Goal: Information Seeking & Learning: Check status

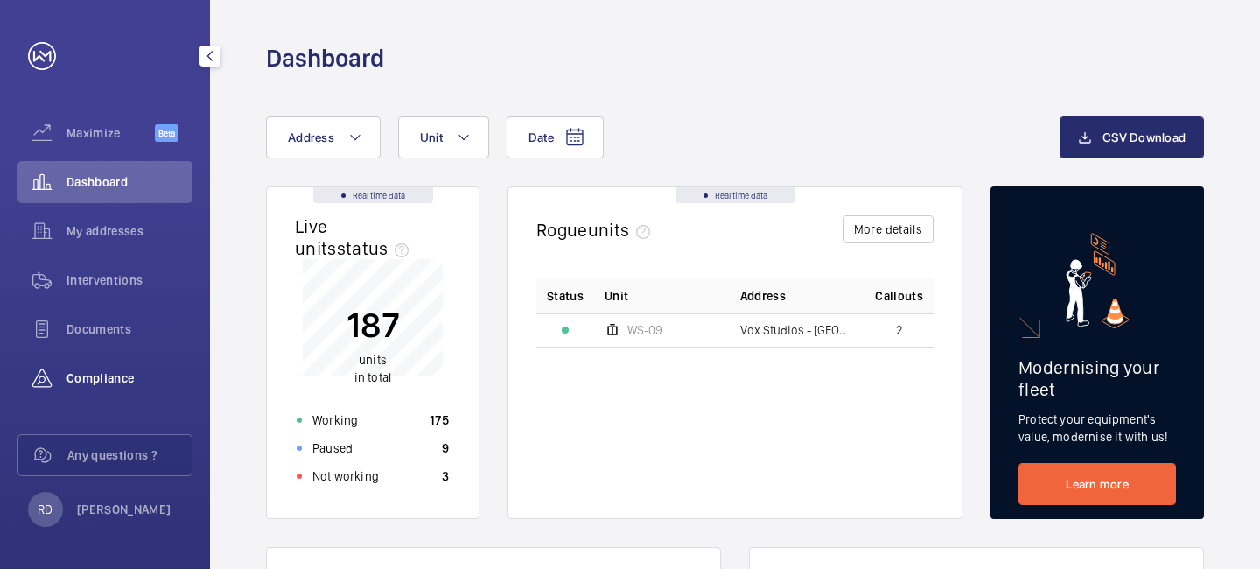
click at [106, 366] on div "Compliance" at bounding box center [105, 378] width 175 height 42
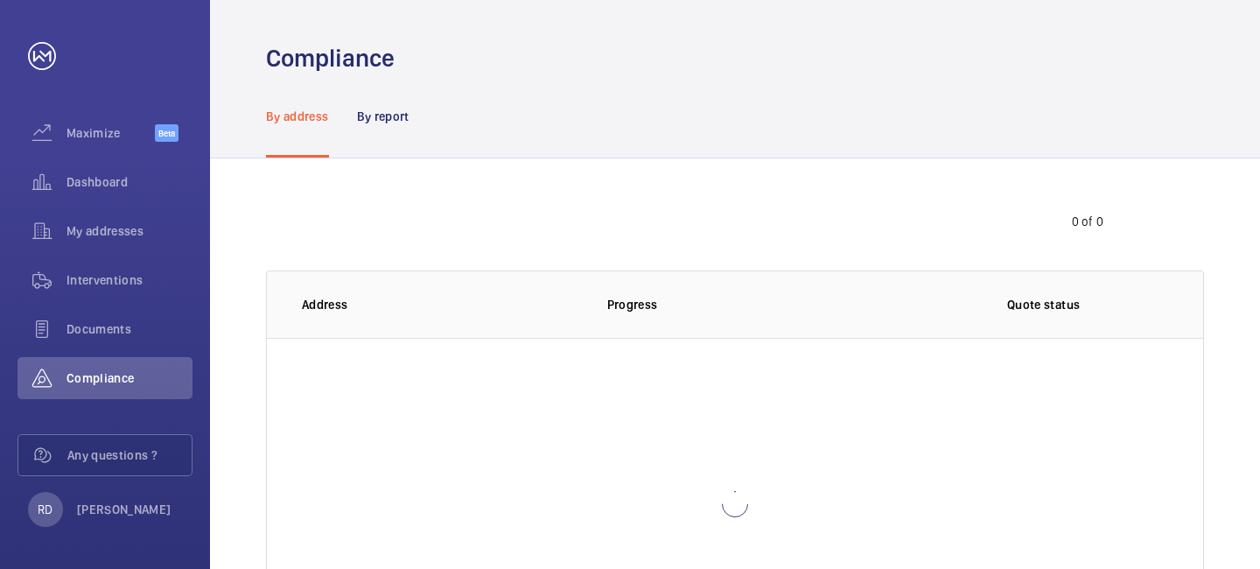
scroll to position [144, 0]
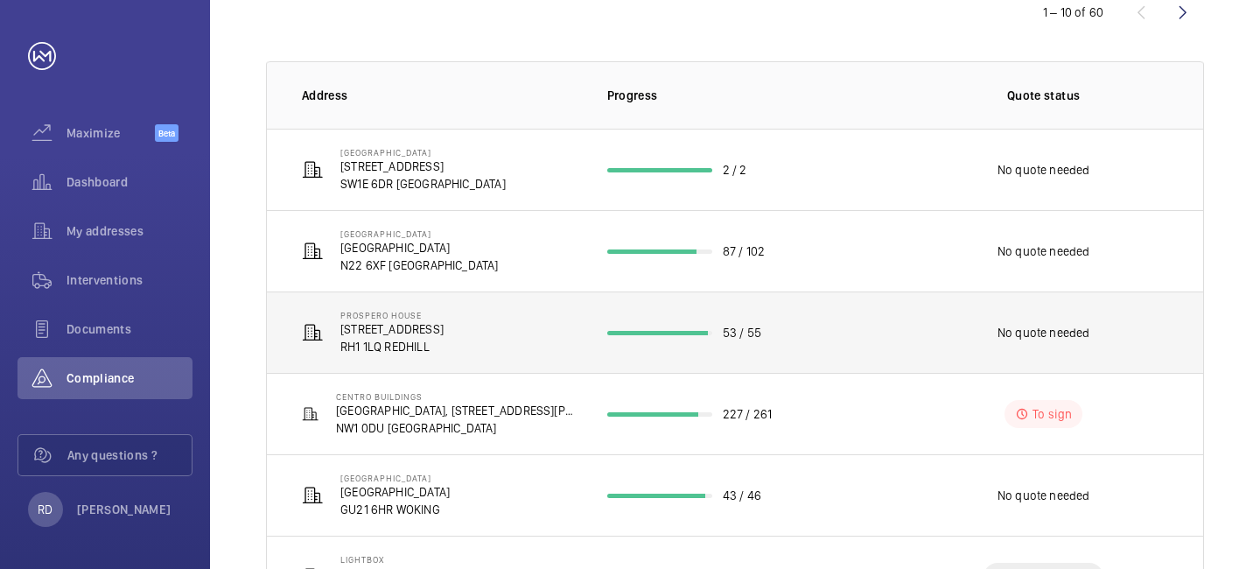
scroll to position [626, 0]
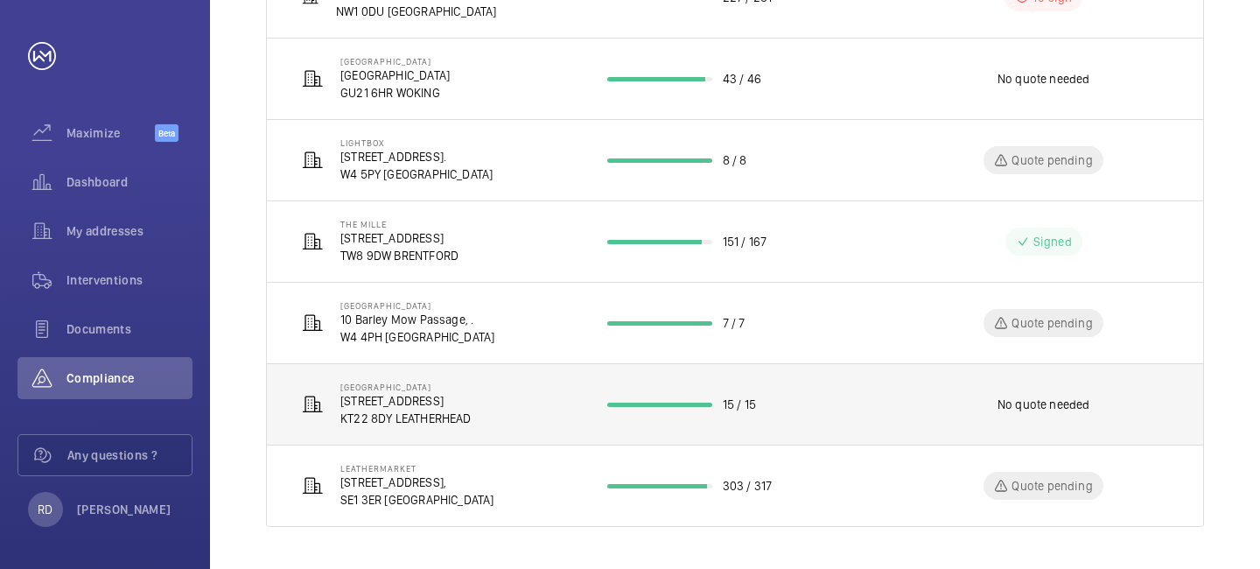
click at [1033, 403] on p "No quote needed" at bounding box center [1044, 405] width 93 height 18
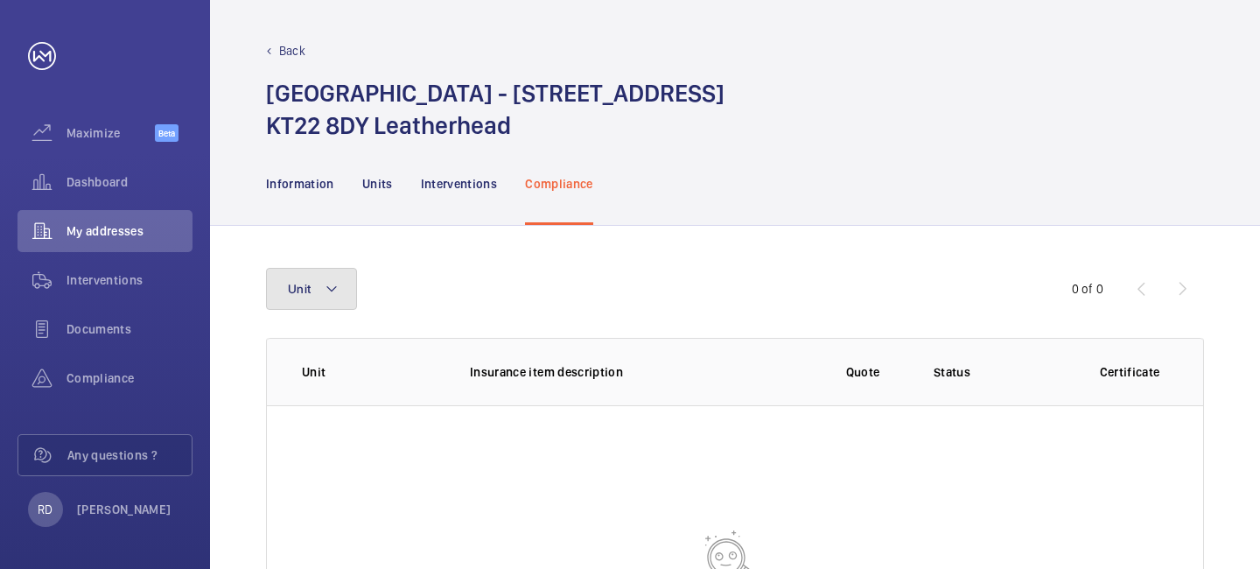
click at [341, 295] on button "Unit" at bounding box center [311, 289] width 91 height 42
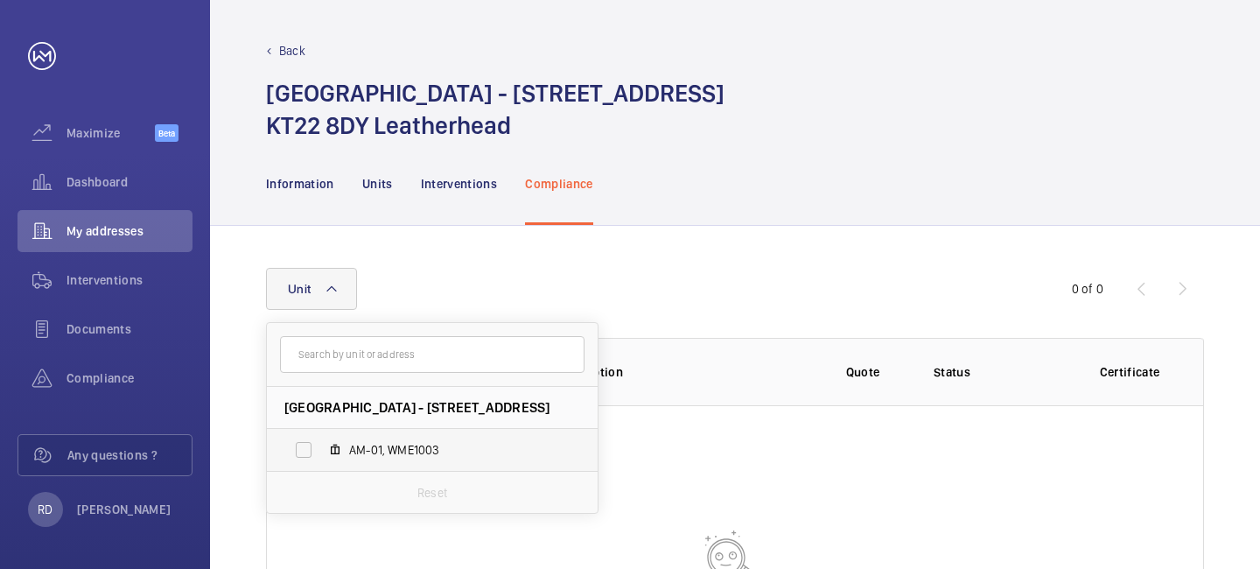
click at [344, 446] on label "AM-01, WME1003" at bounding box center [418, 450] width 303 height 42
click at [321, 446] on input "AM-01, WME1003" at bounding box center [303, 449] width 35 height 35
checkbox input "true"
click at [638, 453] on wm-front-table-empty-state "No result" at bounding box center [735, 571] width 937 height 333
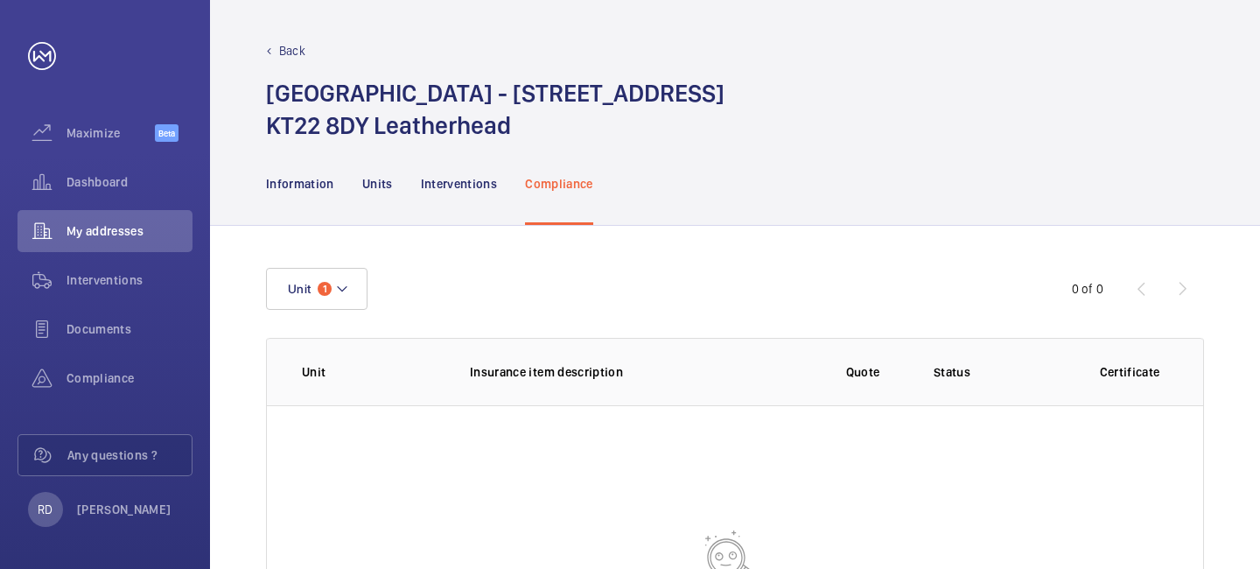
click at [499, 293] on div "Unit 1" at bounding box center [630, 289] width 728 height 42
click at [444, 177] on p "Interventions" at bounding box center [459, 184] width 77 height 18
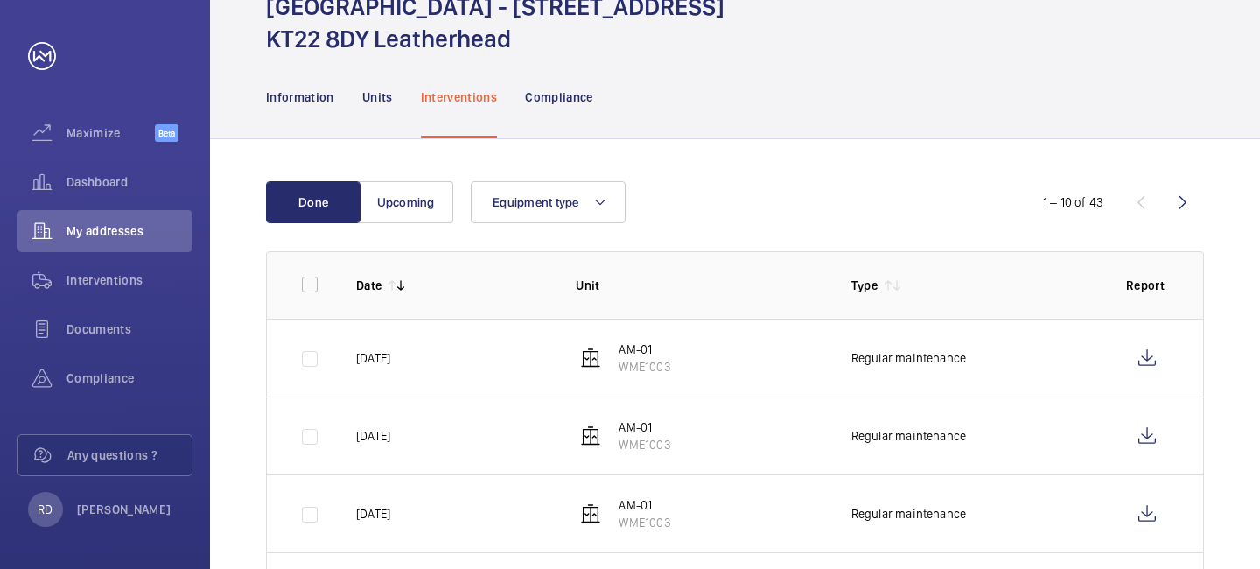
scroll to position [99, 0]
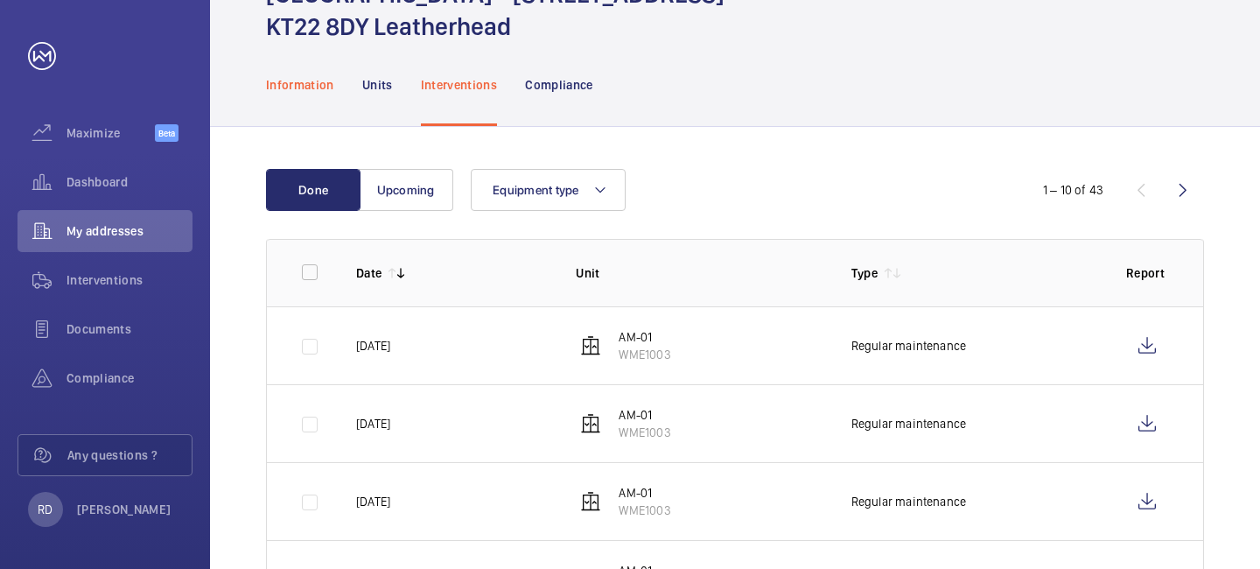
click at [298, 95] on div "Information" at bounding box center [300, 84] width 68 height 83
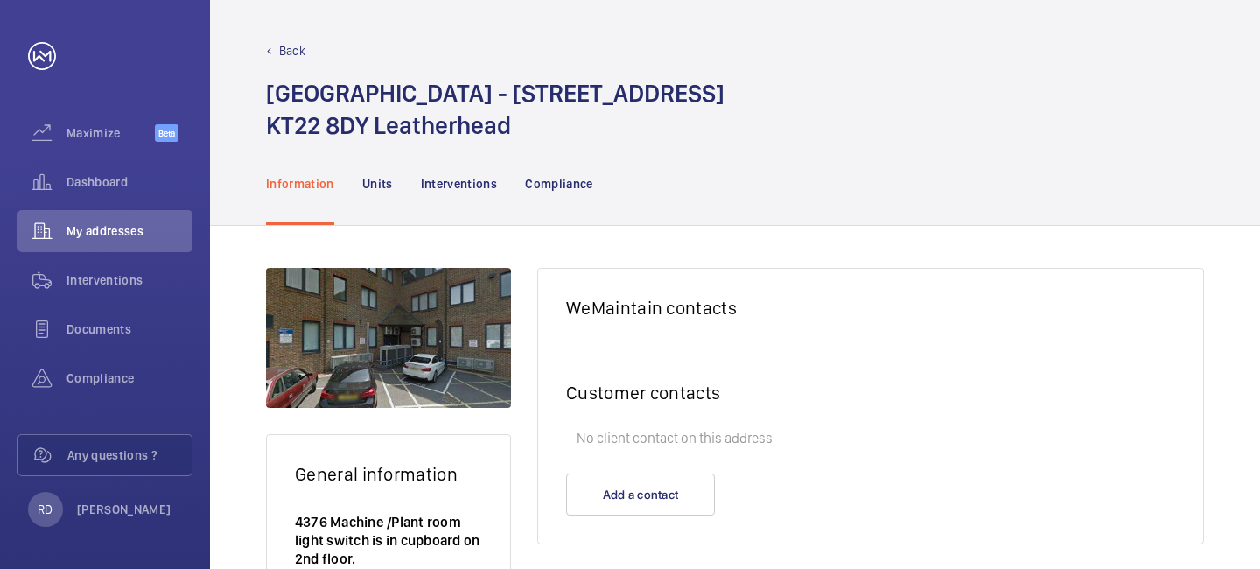
click at [291, 43] on p "Back" at bounding box center [292, 51] width 26 height 18
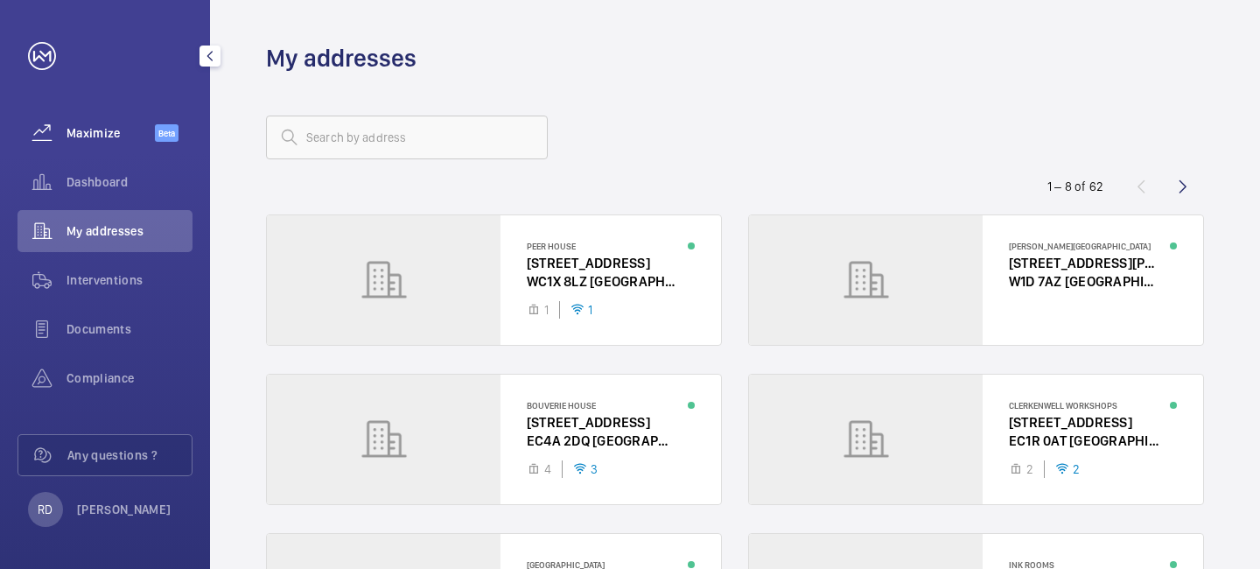
click at [126, 148] on div "Maximize Beta" at bounding box center [105, 133] width 175 height 42
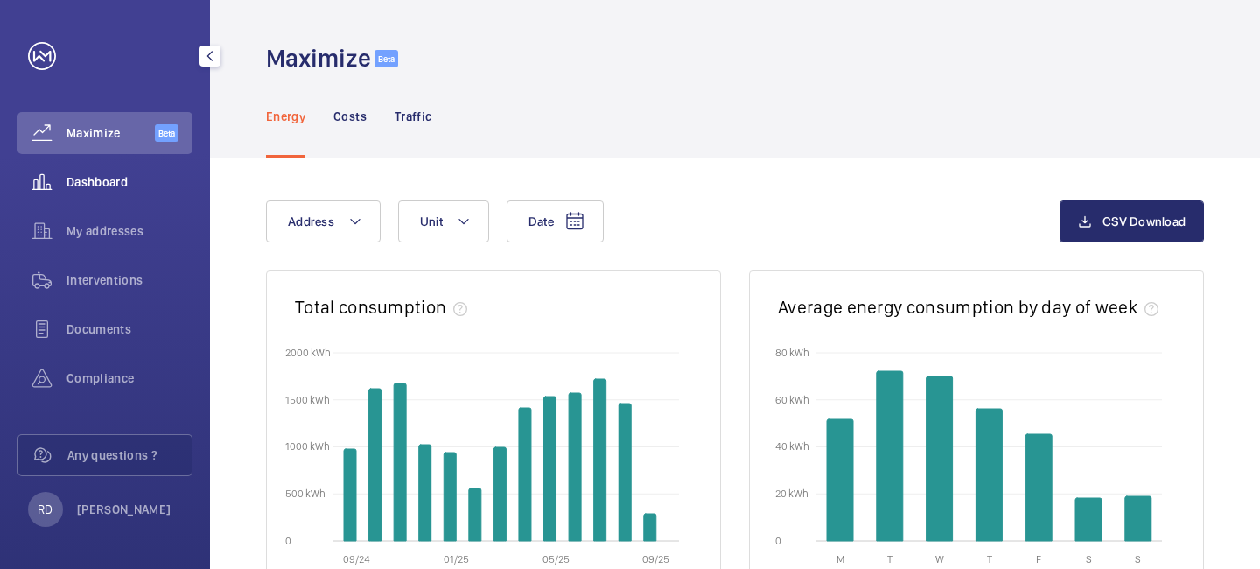
click at [81, 180] on span "Dashboard" at bounding box center [130, 182] width 126 height 18
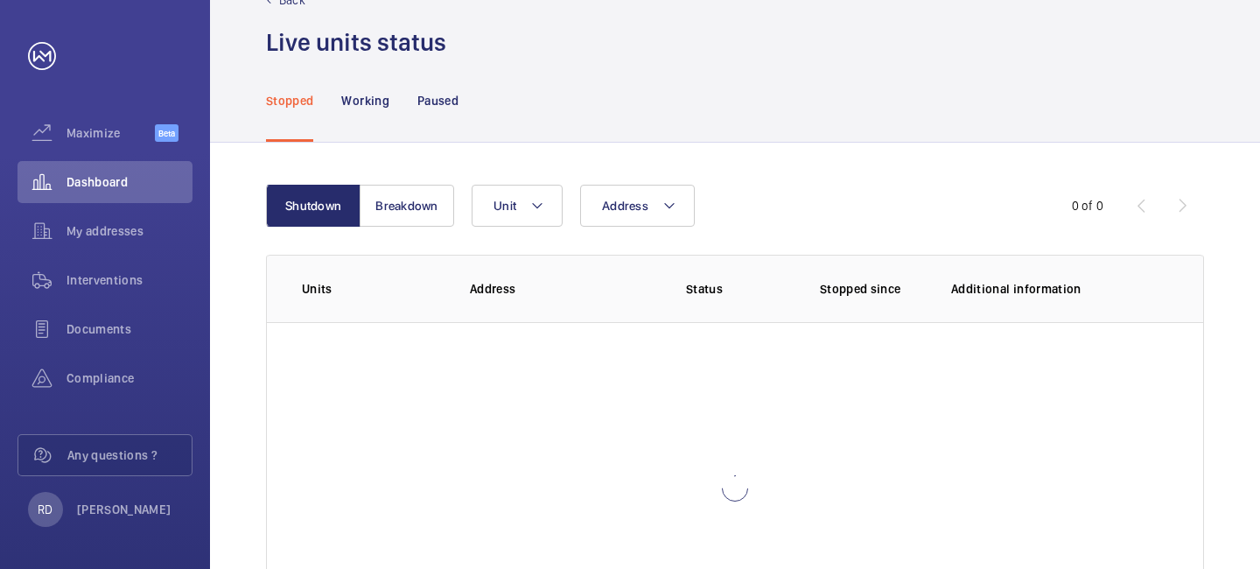
scroll to position [94, 0]
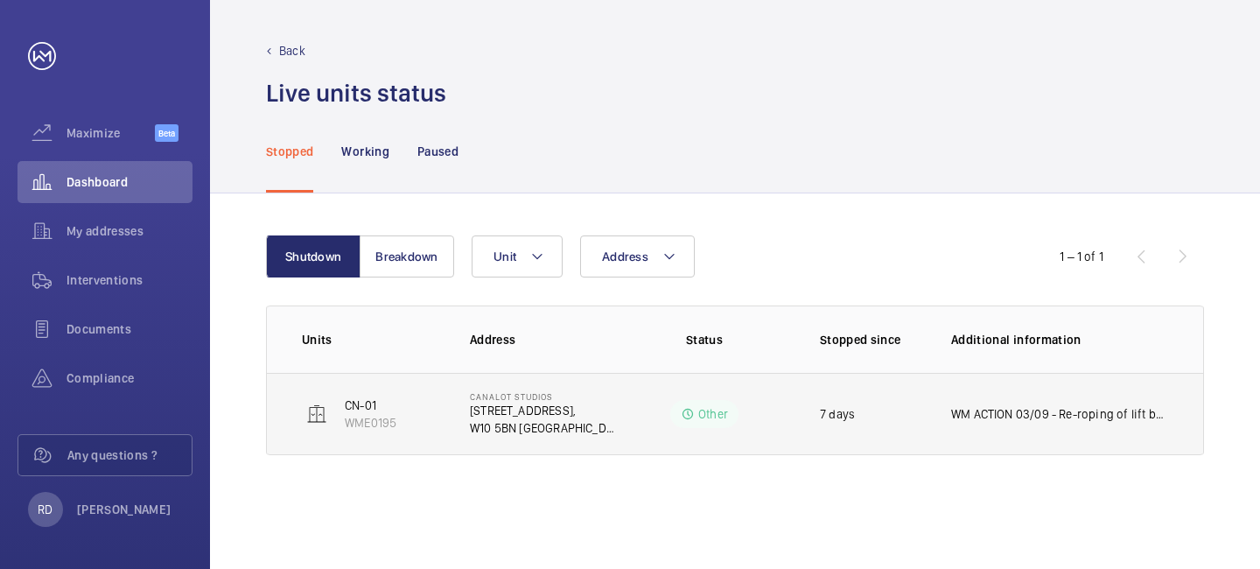
click at [1048, 405] on p "WM ACTION 03/09 - Re-roping of lift being undertaken 8th/9th September" at bounding box center [1059, 414] width 217 height 18
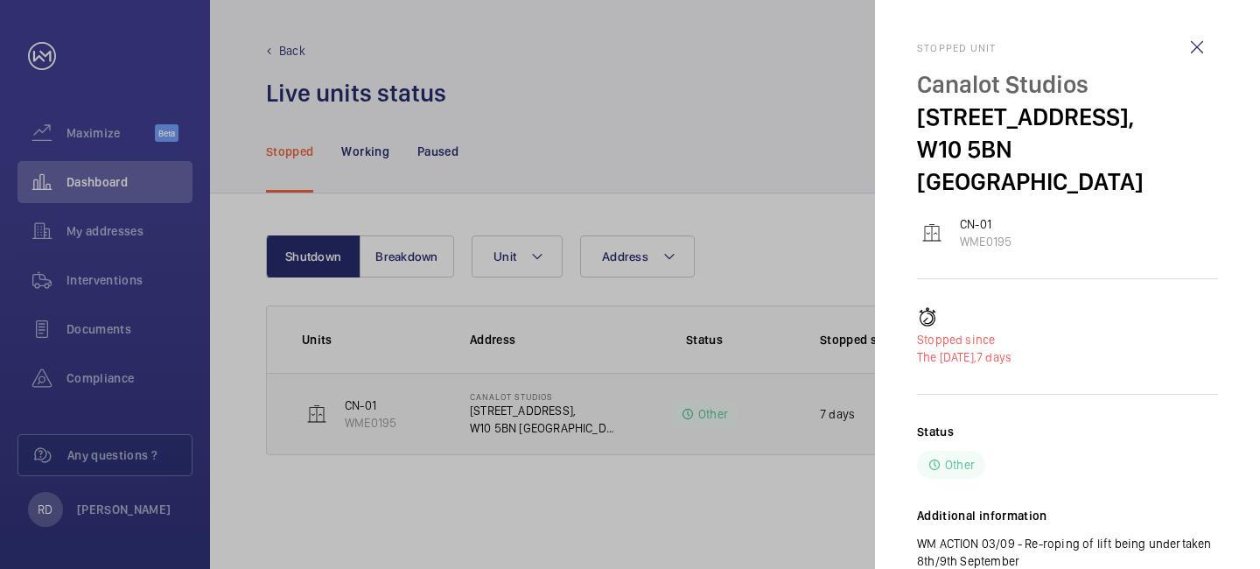
scroll to position [39, 0]
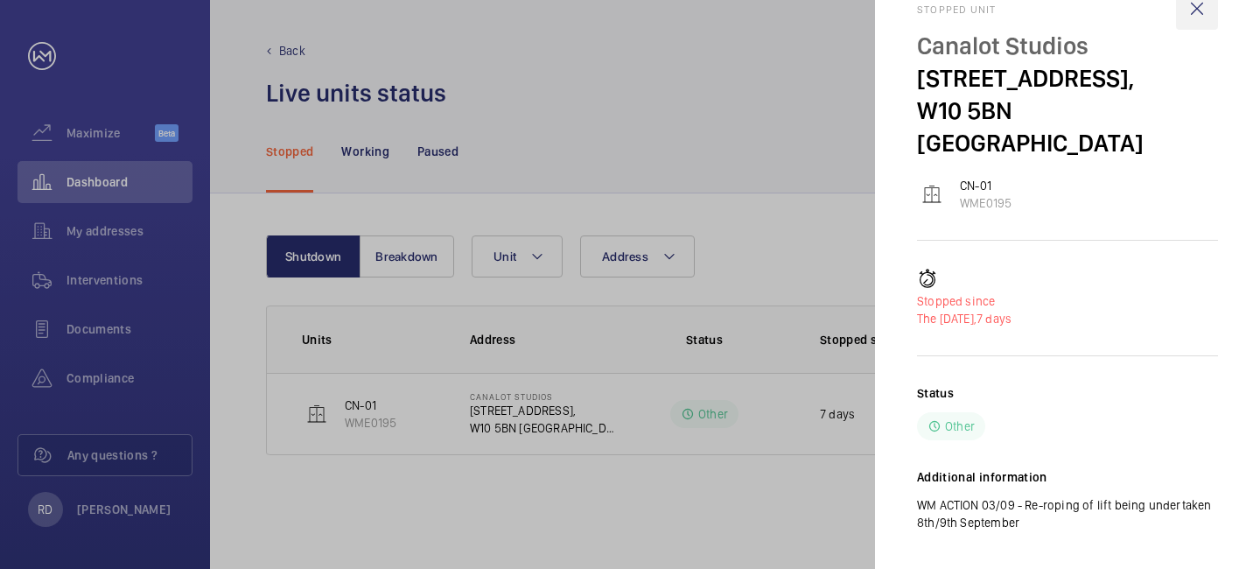
click at [1192, 22] on wm-front-icon-button at bounding box center [1197, 9] width 42 height 42
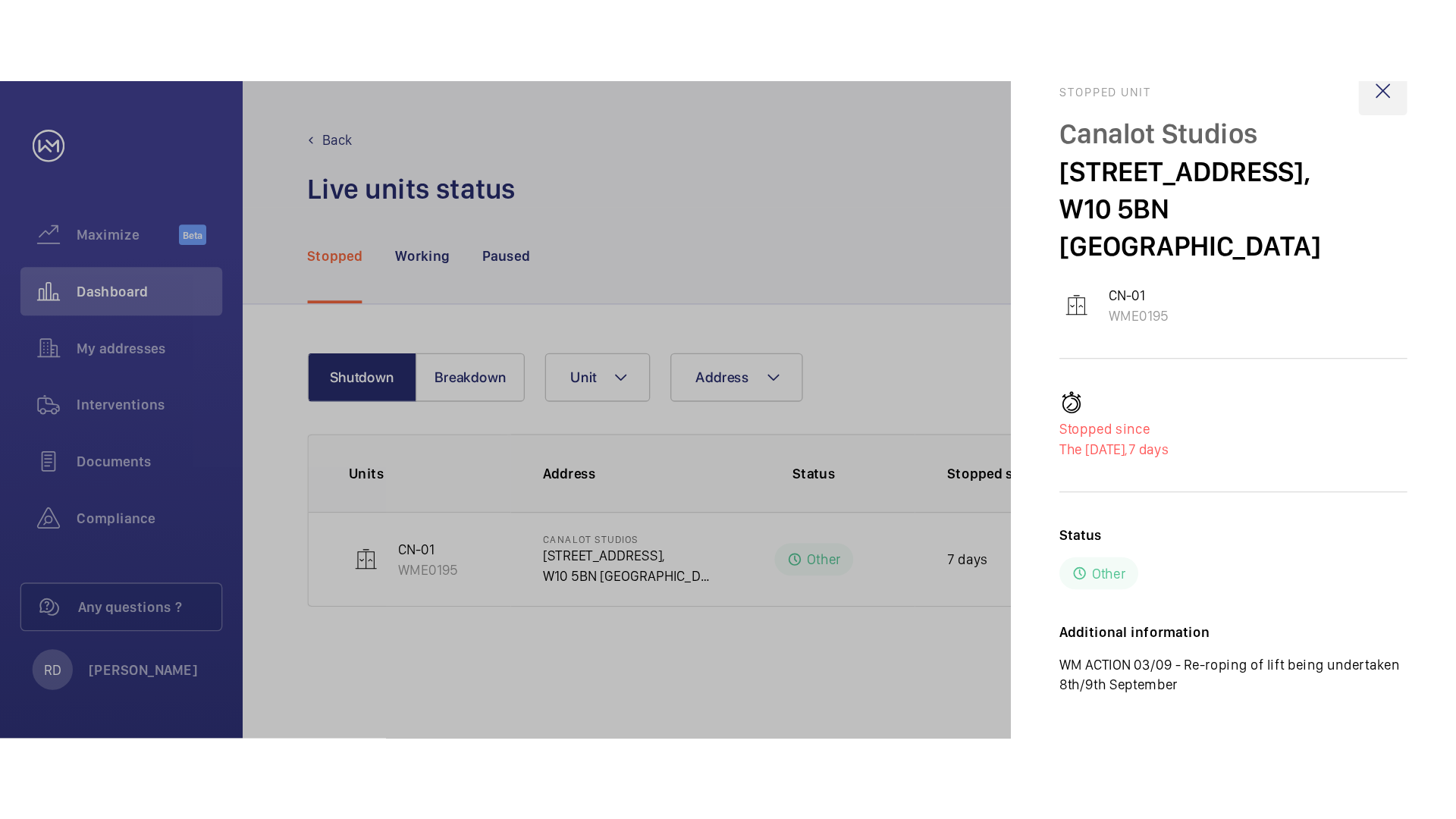
scroll to position [0, 0]
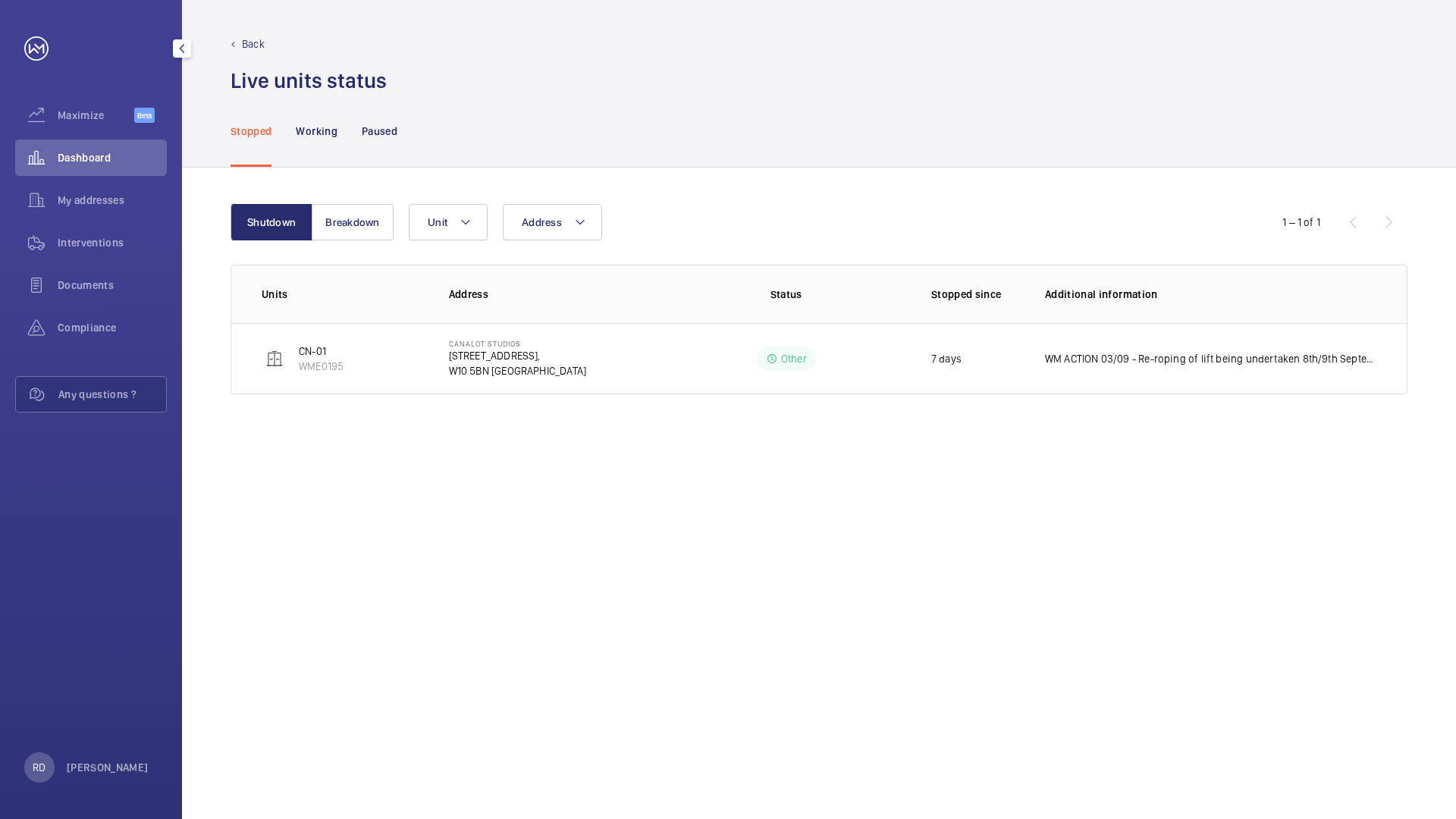
click at [85, 161] on span "Dashboard" at bounding box center [113, 158] width 109 height 16
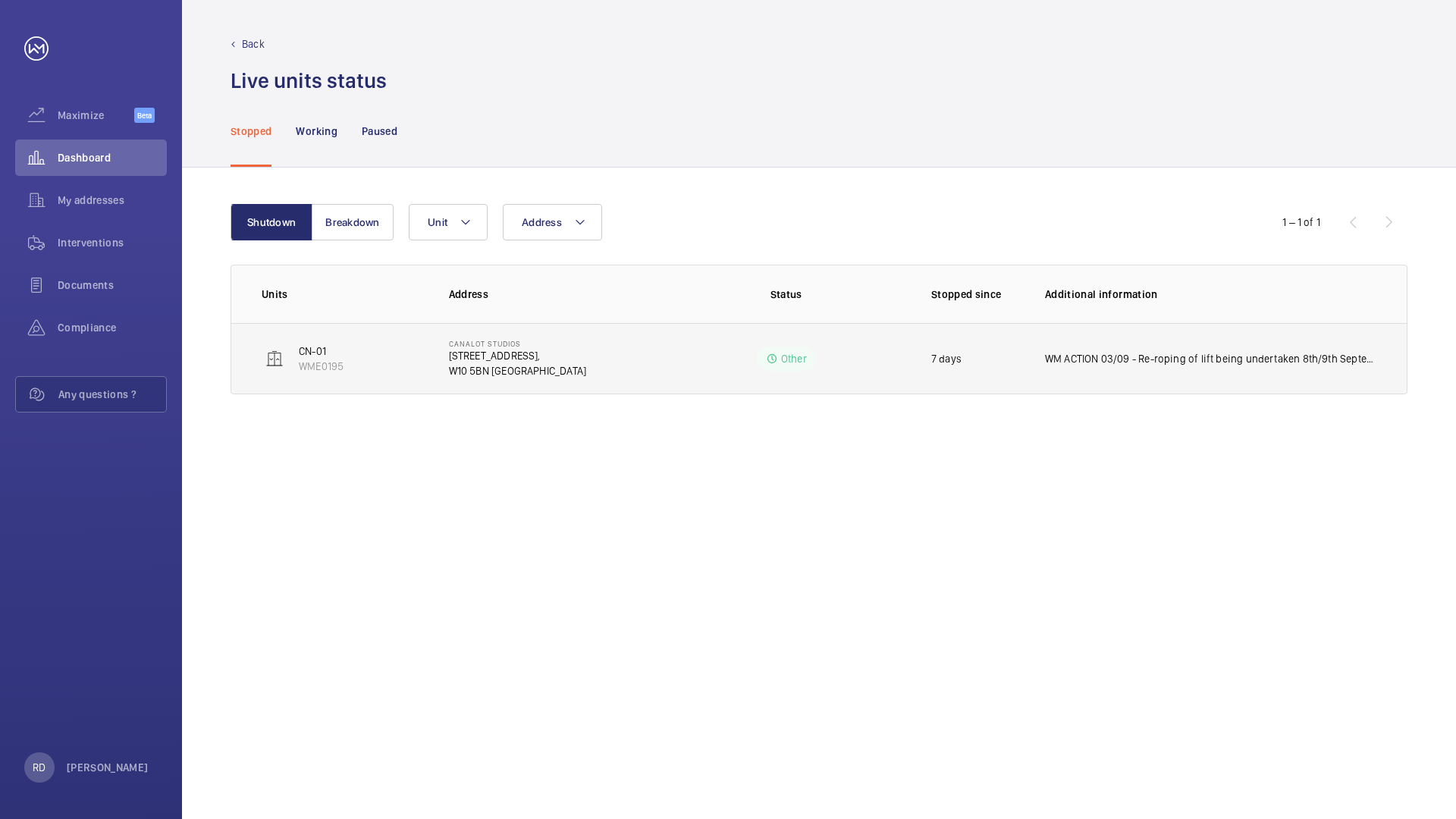
click at [1091, 362] on p "WM ACTION 03/09 - Re-roping of lift being undertaken 8th/9th September" at bounding box center [1211, 359] width 331 height 16
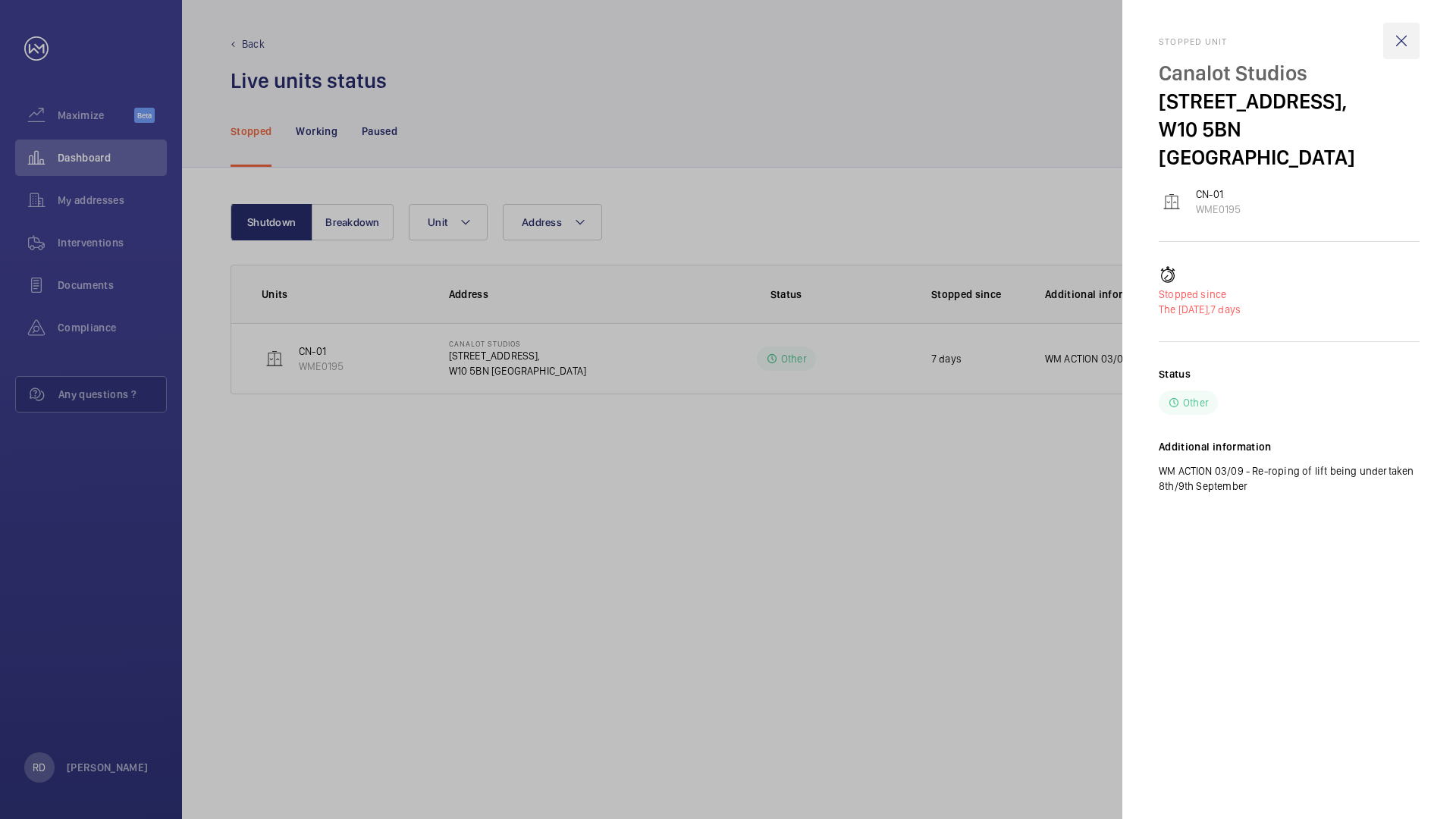
click at [1091, 49] on wm-front-icon-button at bounding box center [1401, 41] width 36 height 36
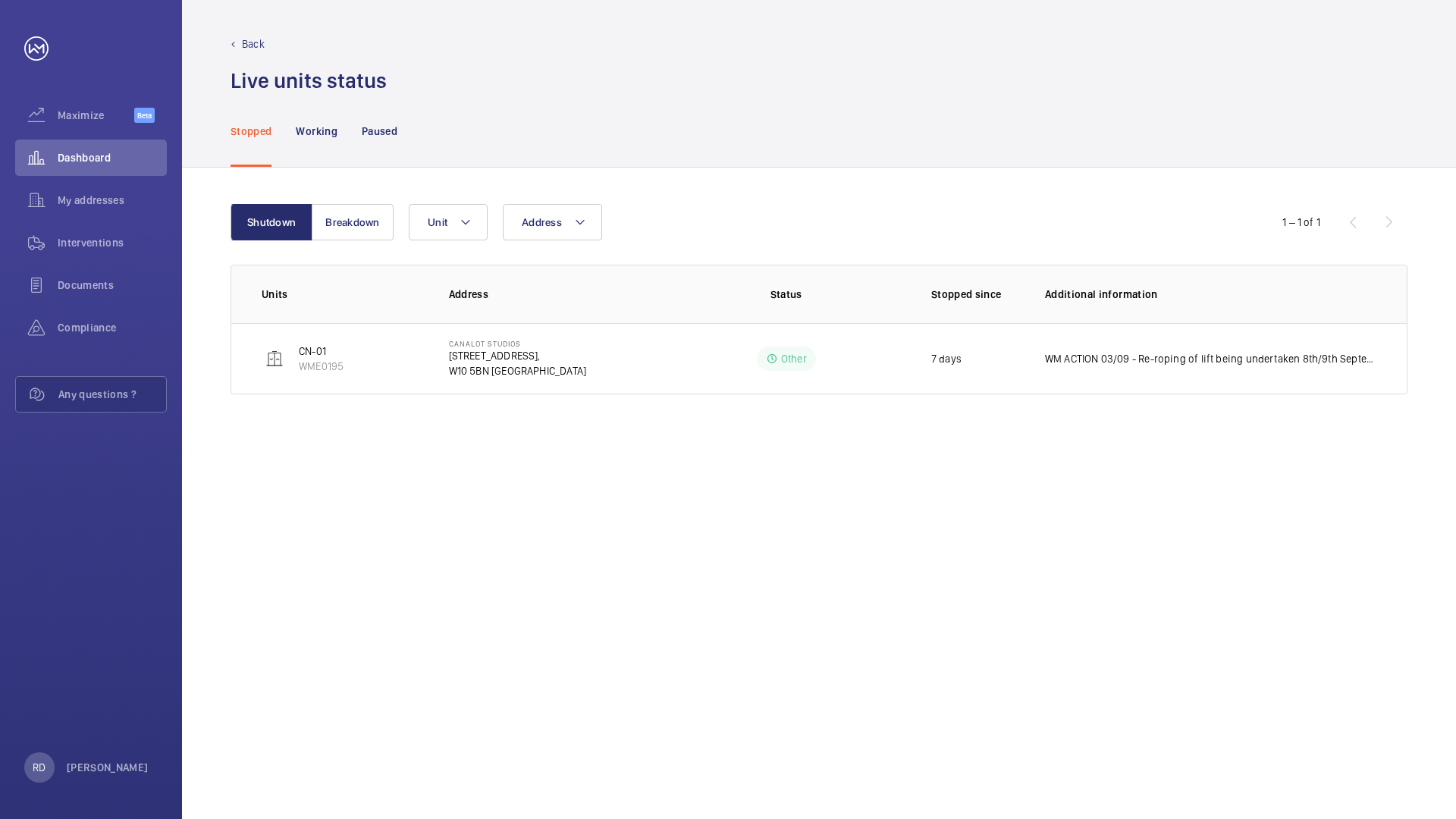
click at [250, 41] on p "Back" at bounding box center [253, 44] width 23 height 16
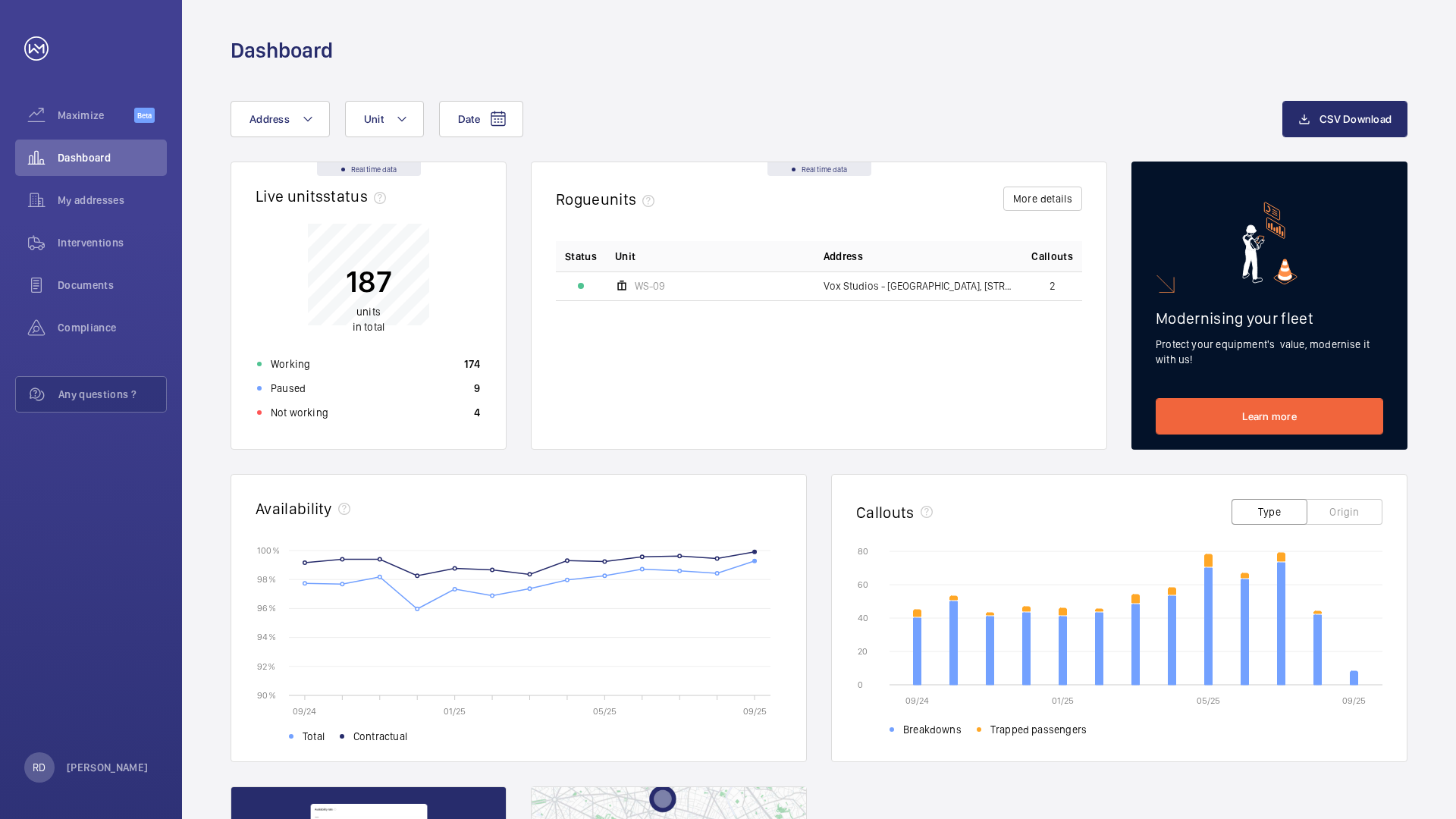
click at [753, 492] on circle at bounding box center [755, 552] width 3 height 3
click at [757, 492] on rect at bounding box center [542, 622] width 482 height 145
click at [94, 231] on div "Interventions" at bounding box center [91, 243] width 152 height 36
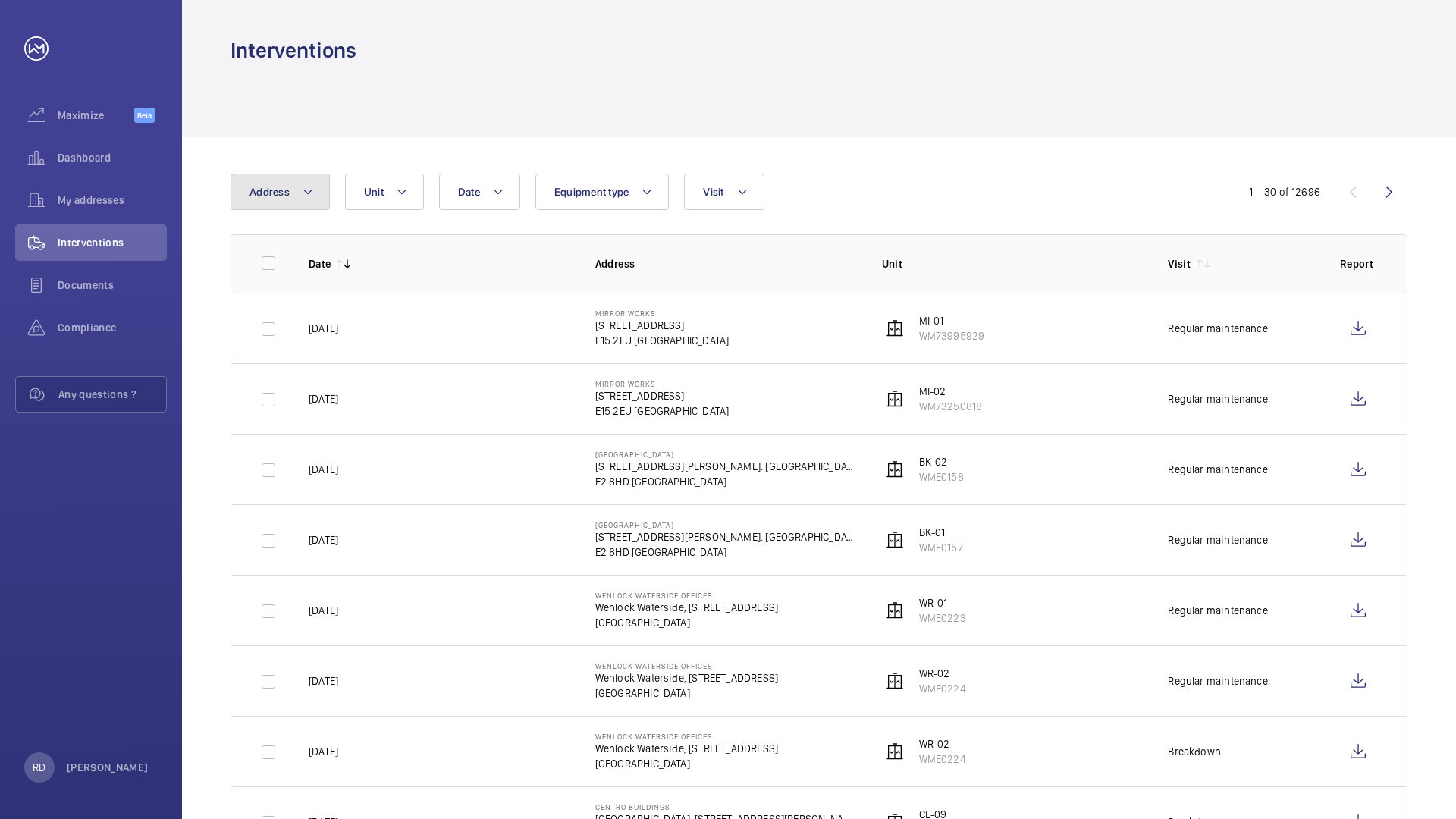
click at [317, 208] on button "Address" at bounding box center [280, 192] width 100 height 36
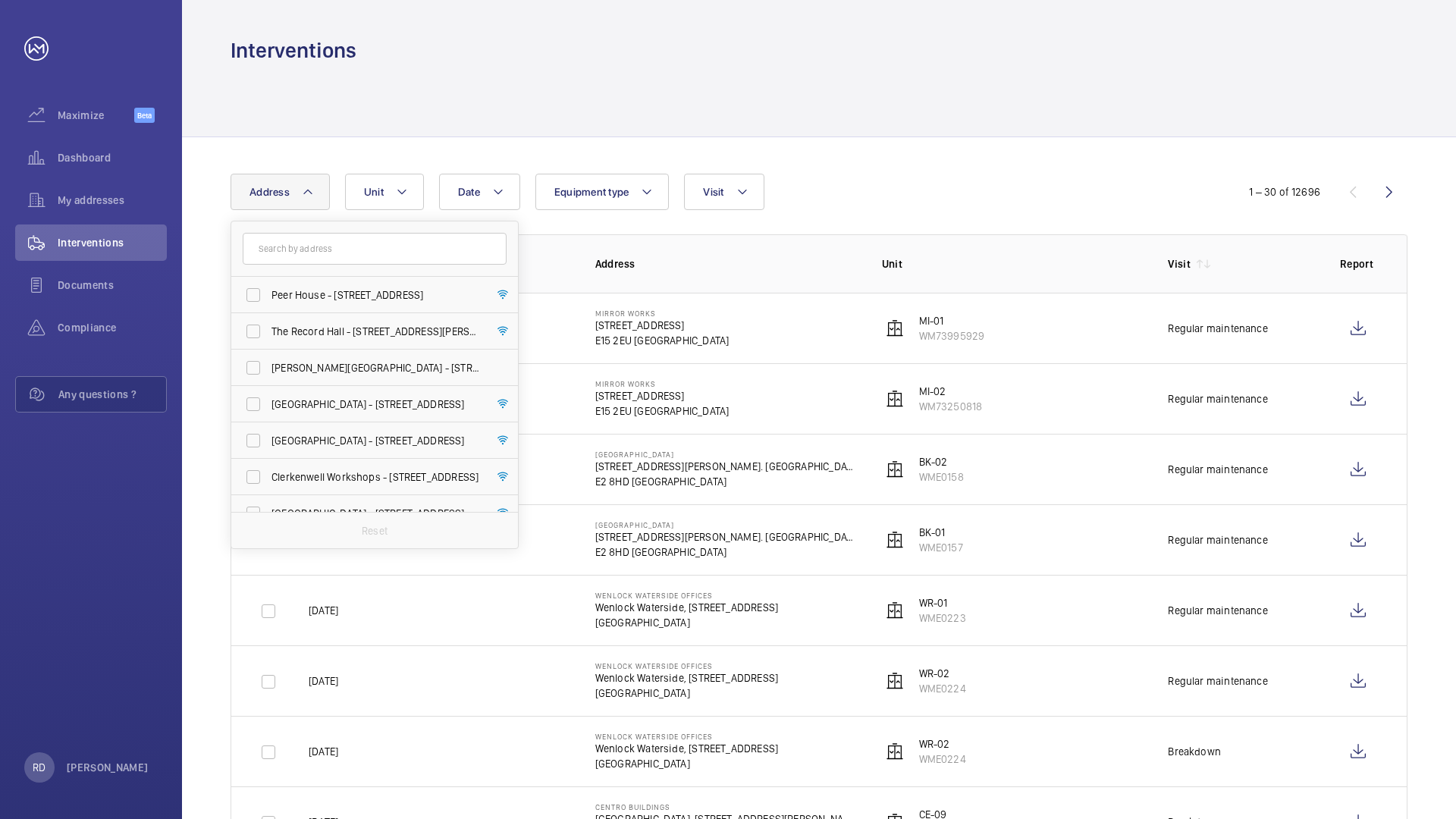
click at [969, 192] on div "Date Address Peer House - 8-14 Verulam Street, LONDON WC1X 8LZ The Record Hall …" at bounding box center [727, 192] width 994 height 36
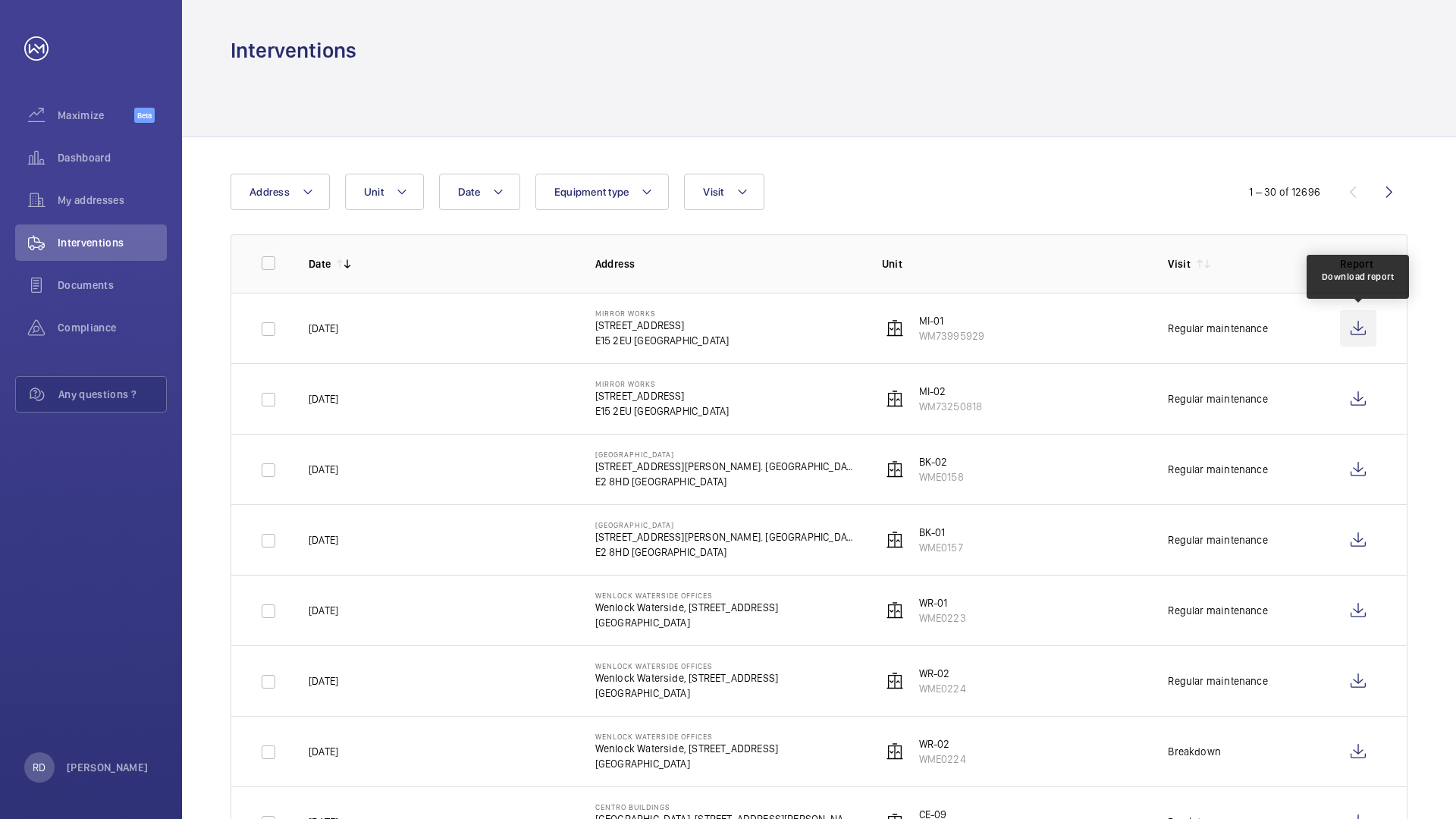
click at [1091, 316] on wm-front-icon-button at bounding box center [1359, 328] width 36 height 36
click at [94, 153] on span "Dashboard" at bounding box center [113, 158] width 109 height 16
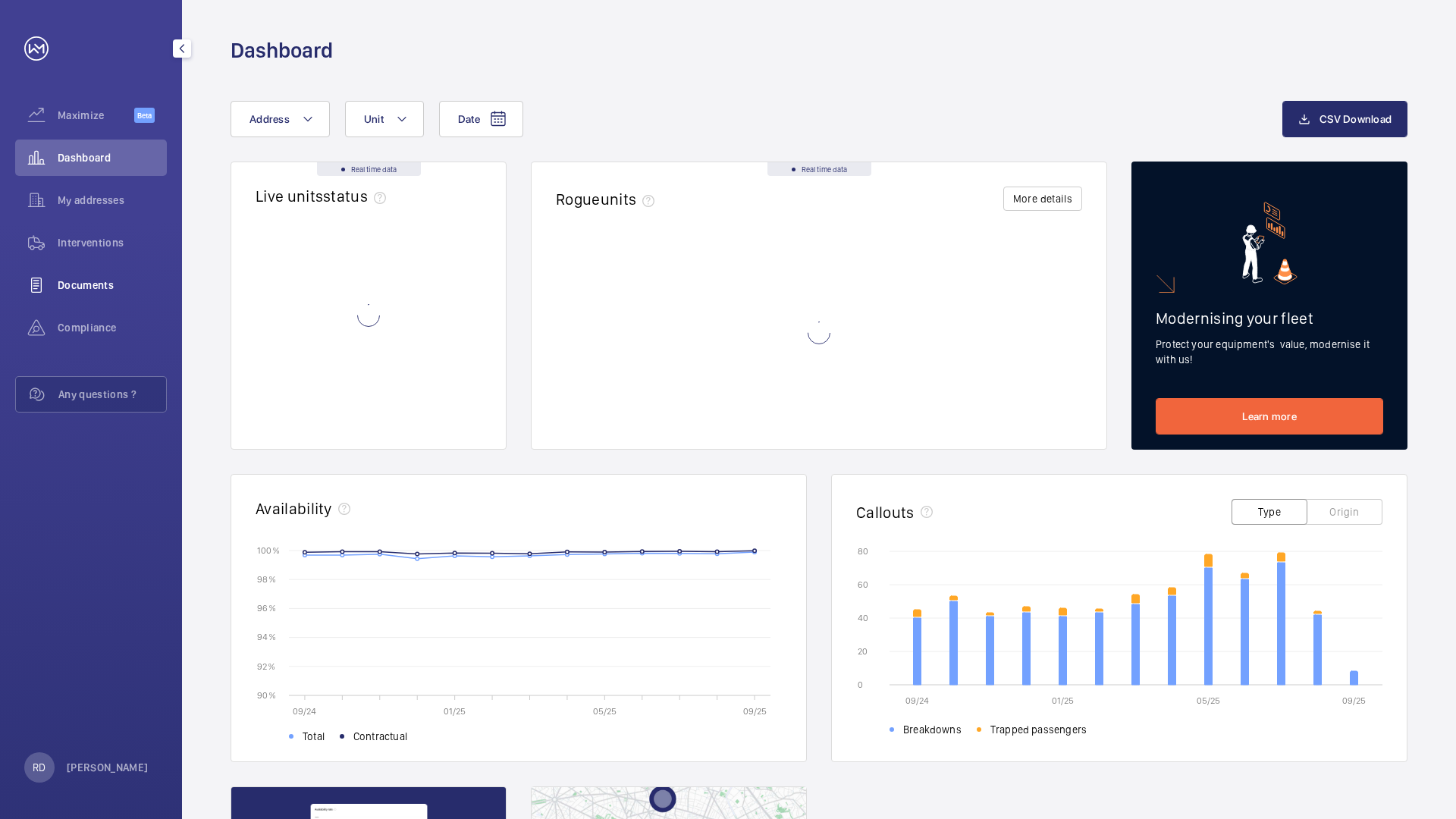
click at [84, 274] on div "Documents" at bounding box center [91, 285] width 152 height 36
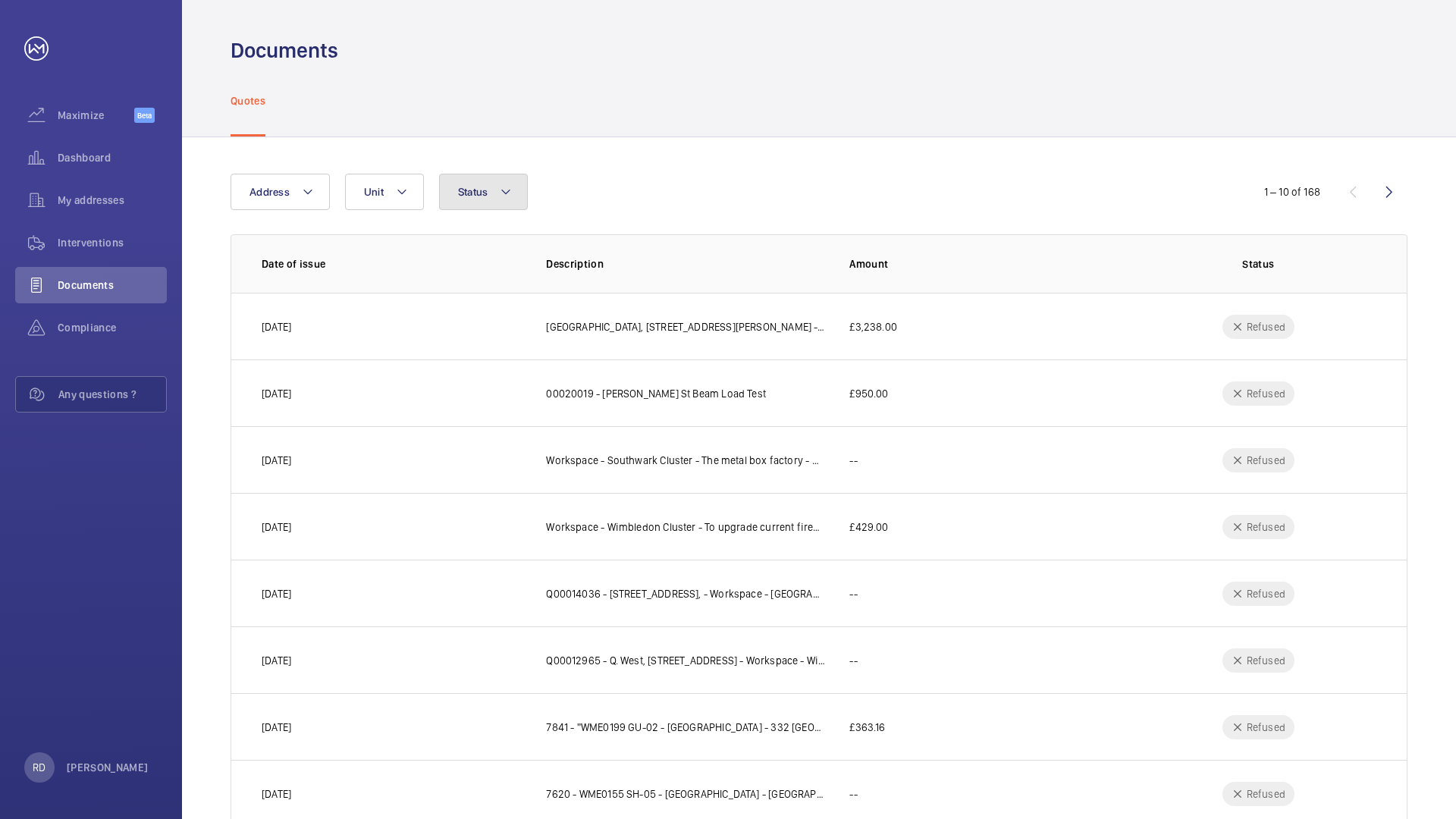
click at [515, 196] on button "Status" at bounding box center [484, 192] width 89 height 36
click at [511, 237] on span "To sign" at bounding box center [584, 240] width 209 height 16
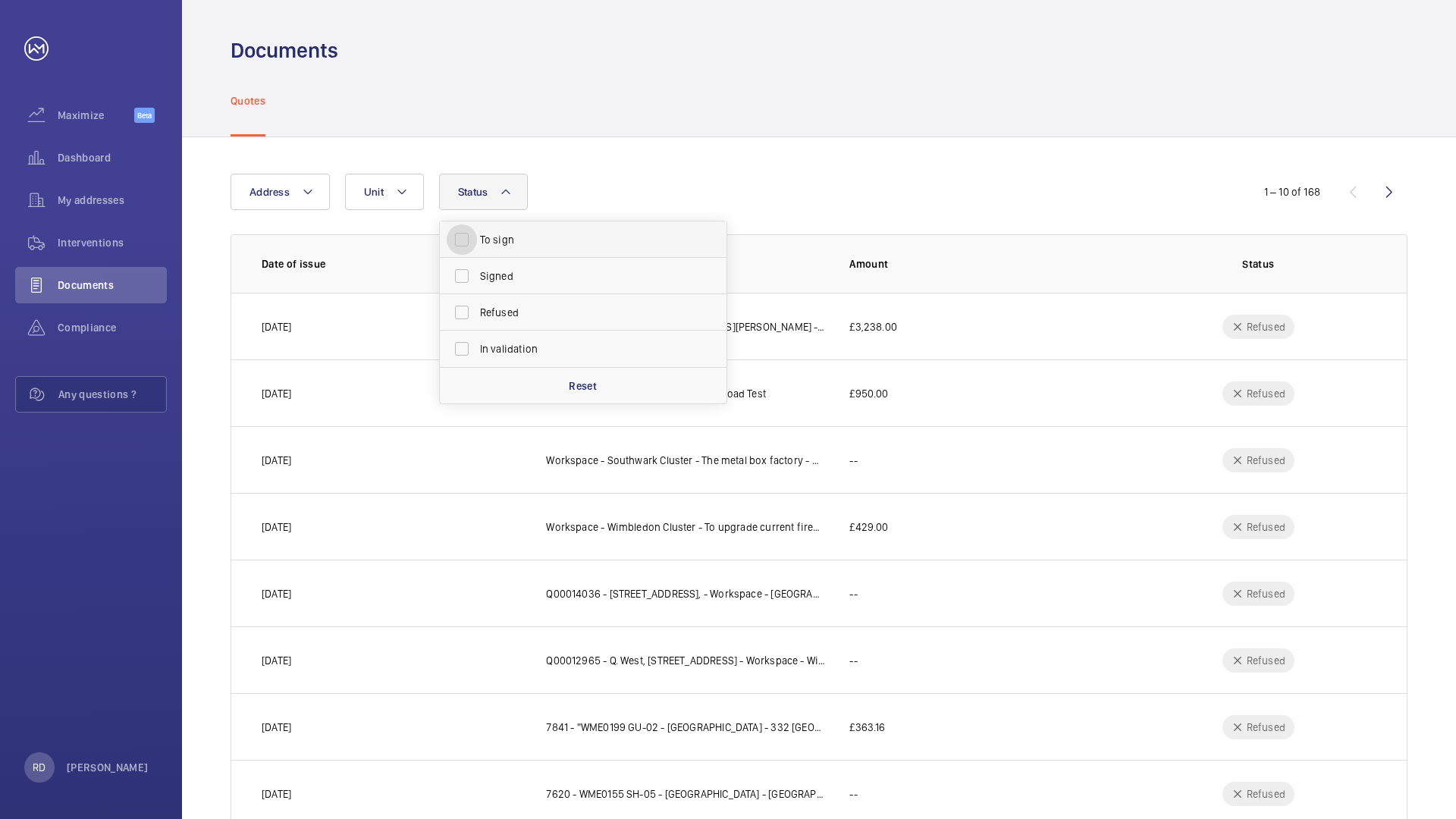
click at [478, 237] on input "To sign" at bounding box center [462, 239] width 30 height 30
checkbox input "true"
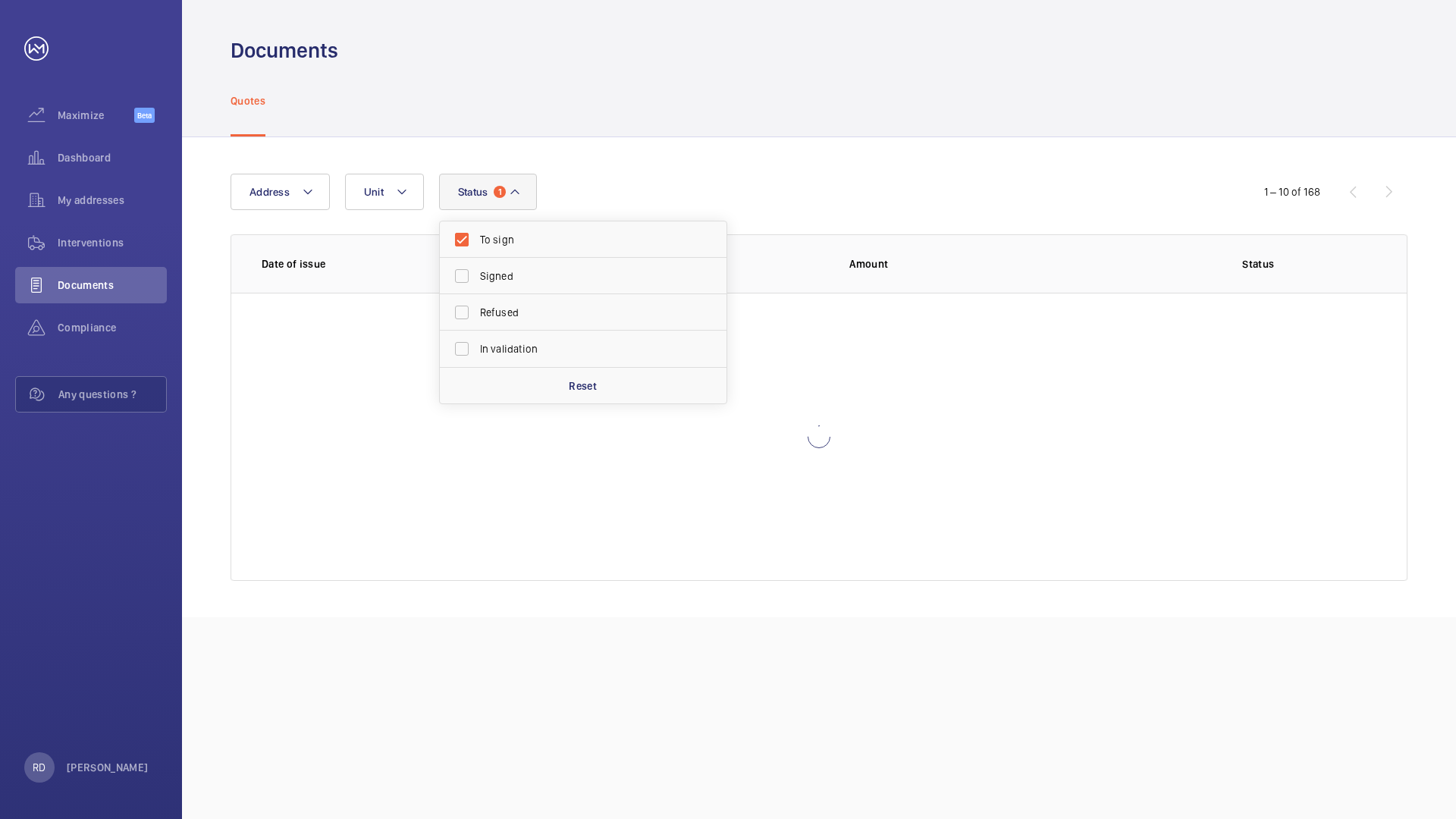
click at [641, 183] on div "Address Unit Status 1 To sign Signed Refused In validation Reset" at bounding box center [728, 192] width 995 height 36
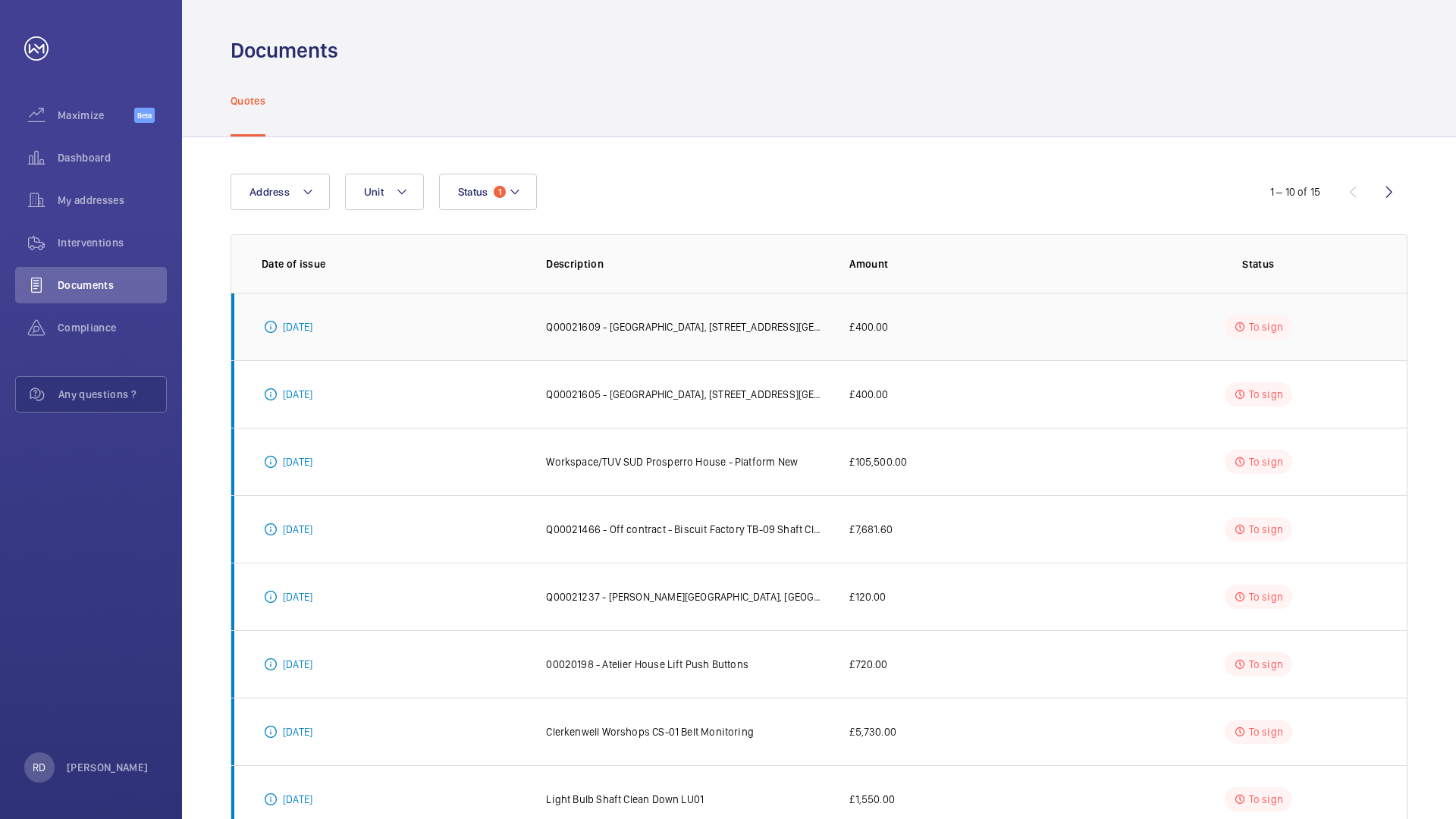
click at [757, 330] on p "Q00021609 - Centro Buildings, 20-23 Mandela Street, Camden, London, NW1 0DU LON…" at bounding box center [686, 327] width 279 height 16
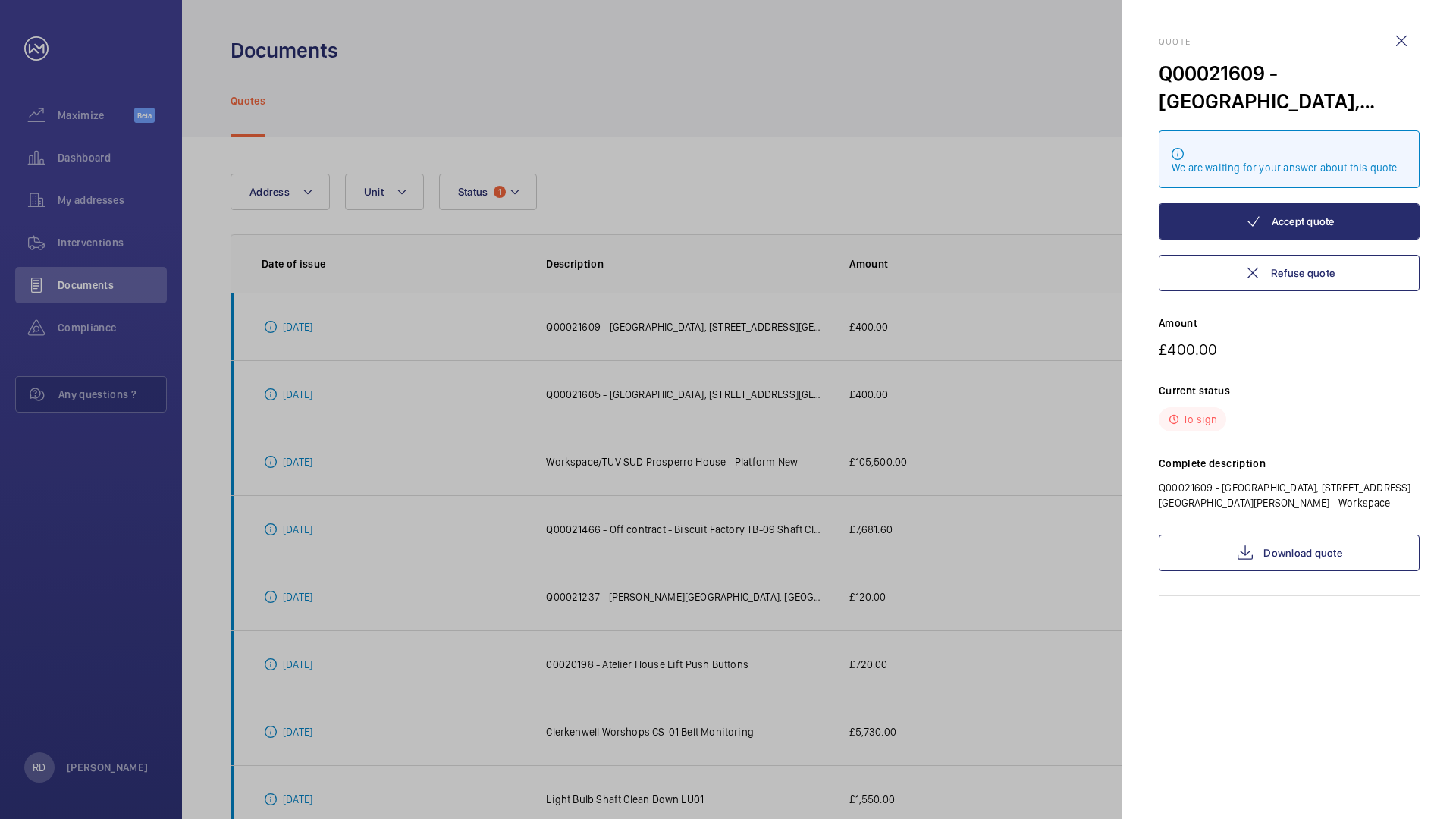
click at [74, 115] on div at bounding box center [728, 409] width 1456 height 819
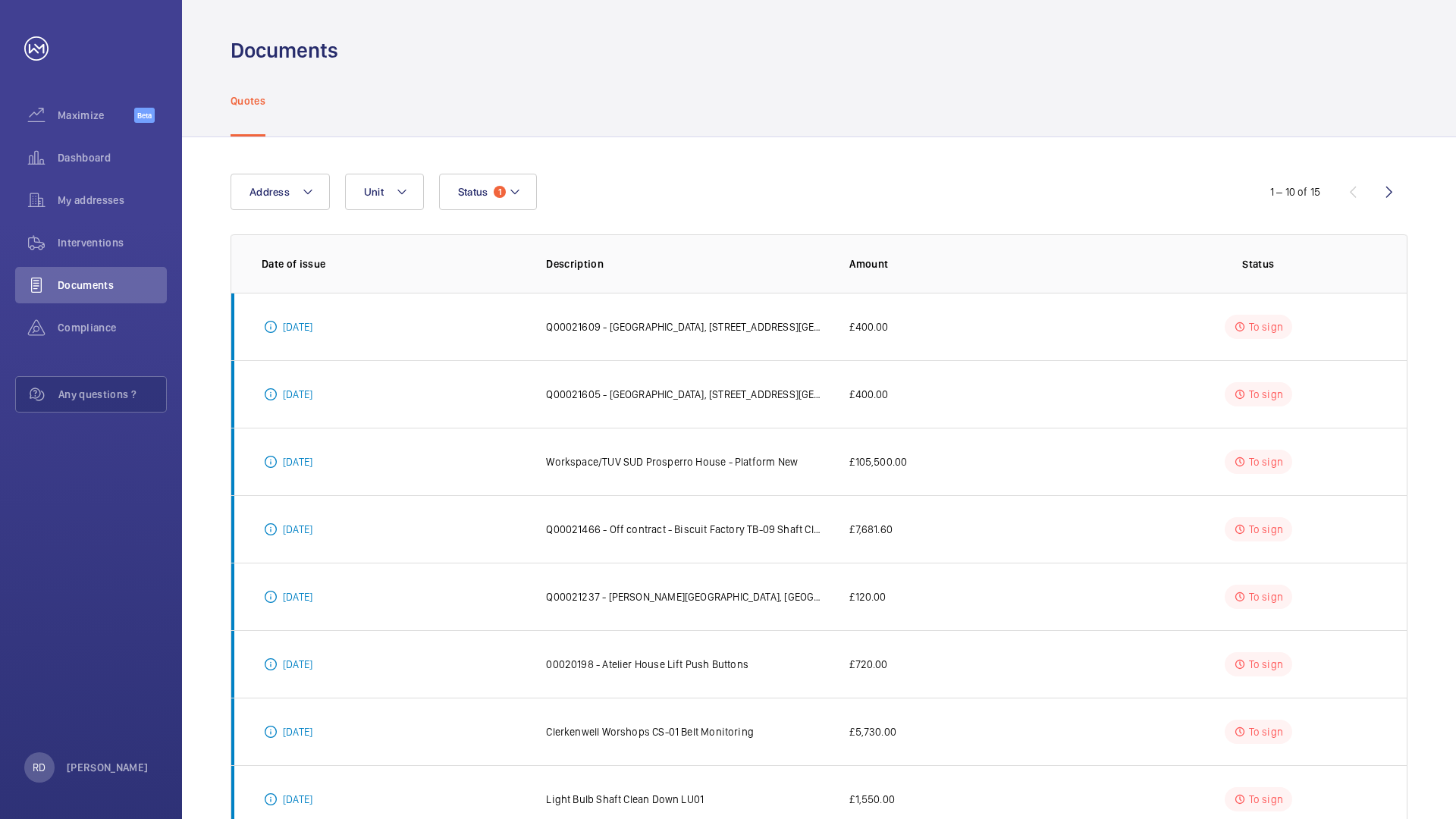
click at [74, 115] on div at bounding box center [728, 409] width 1456 height 819
click at [77, 156] on span "Dashboard" at bounding box center [113, 158] width 109 height 16
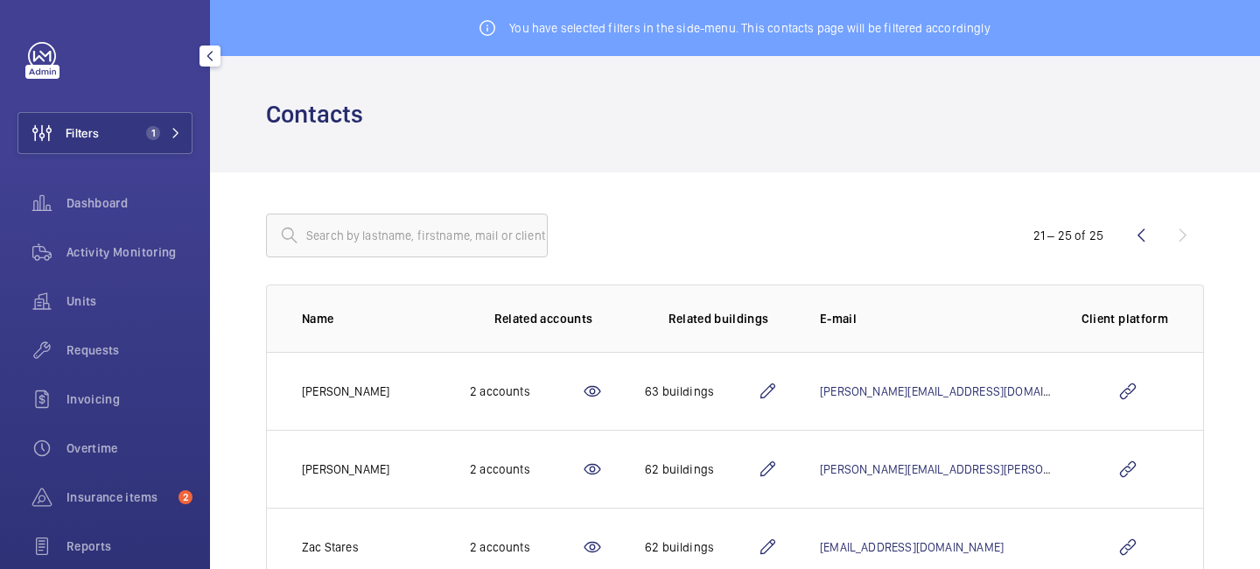
click at [117, 488] on span "Insurance items" at bounding box center [119, 497] width 105 height 18
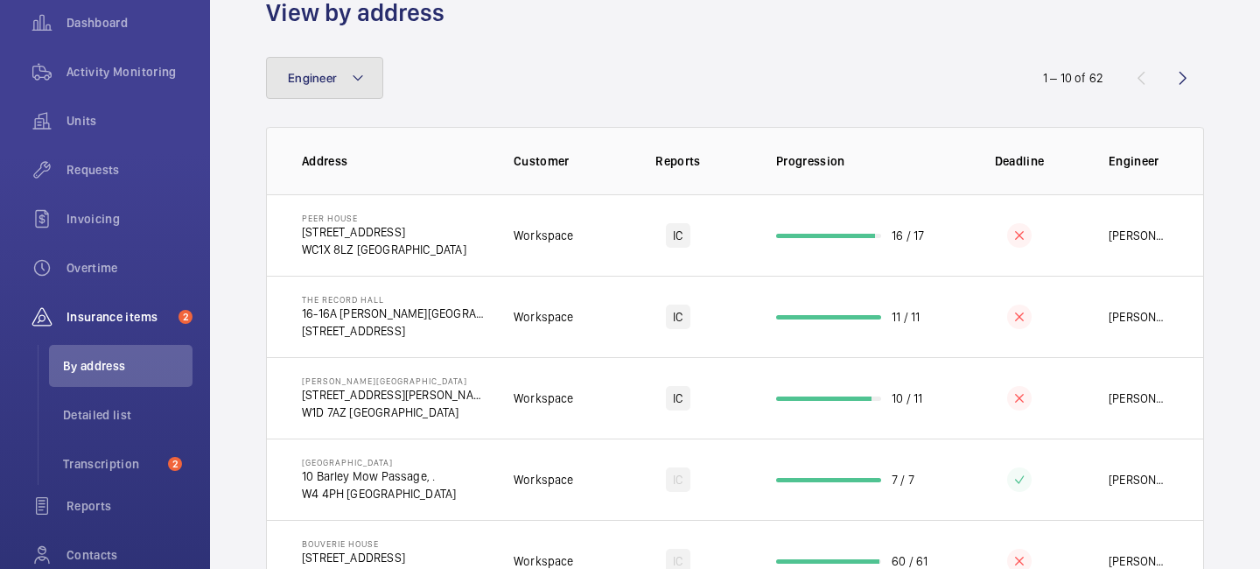
click at [378, 87] on button "Engineer" at bounding box center [324, 78] width 117 height 42
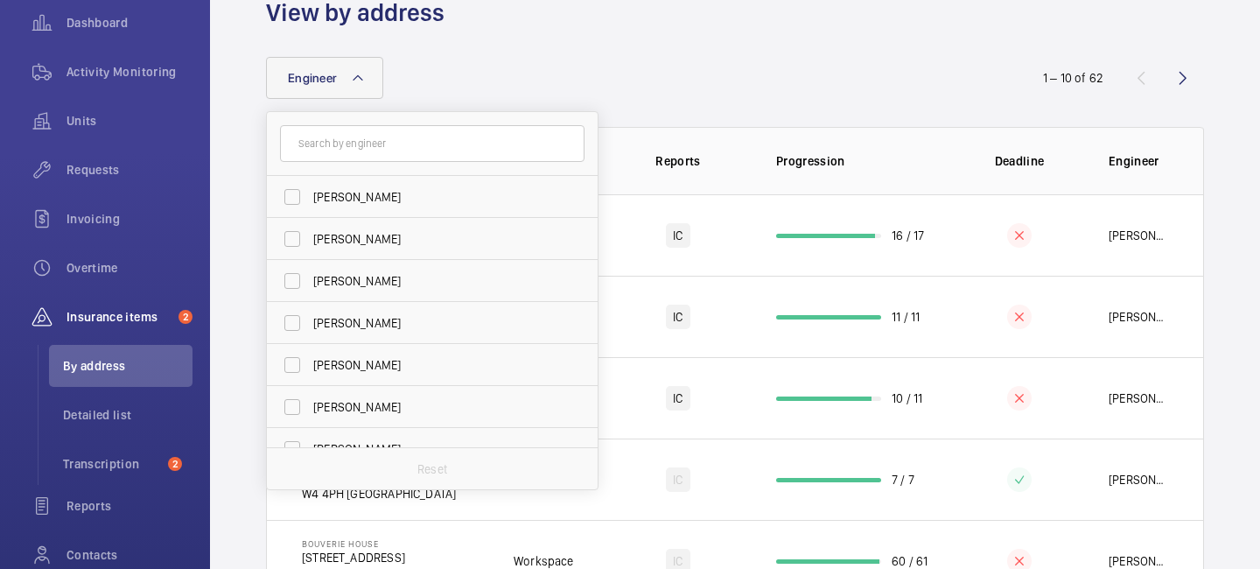
click at [372, 138] on input "text" at bounding box center [432, 143] width 305 height 37
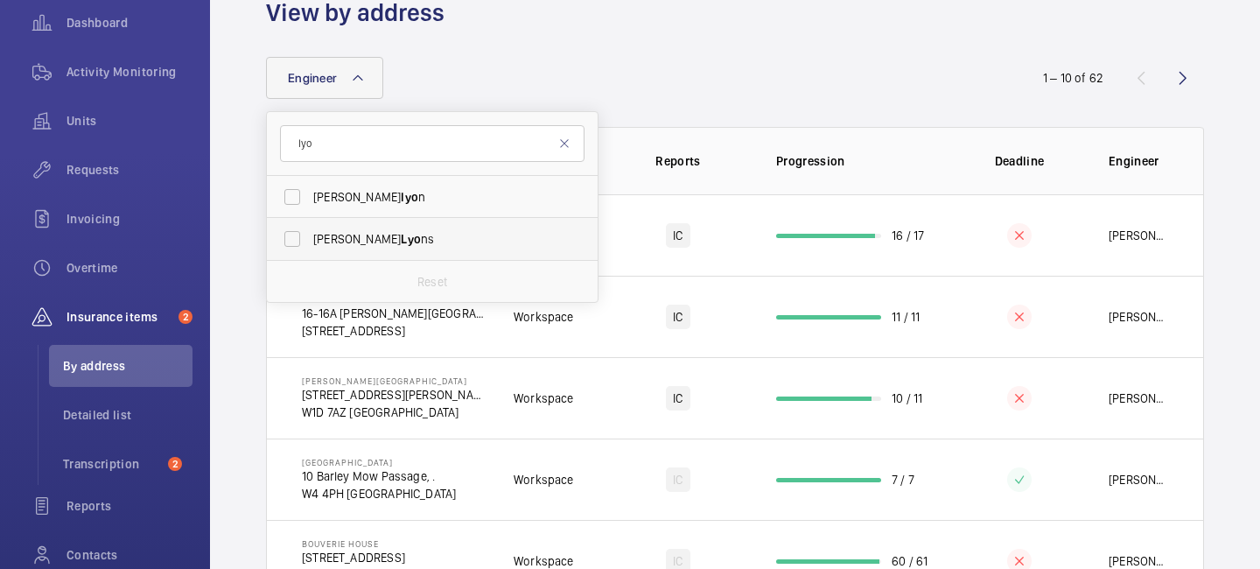
type input "lyo"
click at [382, 230] on span "[PERSON_NAME] ns" at bounding box center [433, 239] width 241 height 18
click at [310, 230] on input "[PERSON_NAME] ns" at bounding box center [292, 238] width 35 height 35
checkbox input "true"
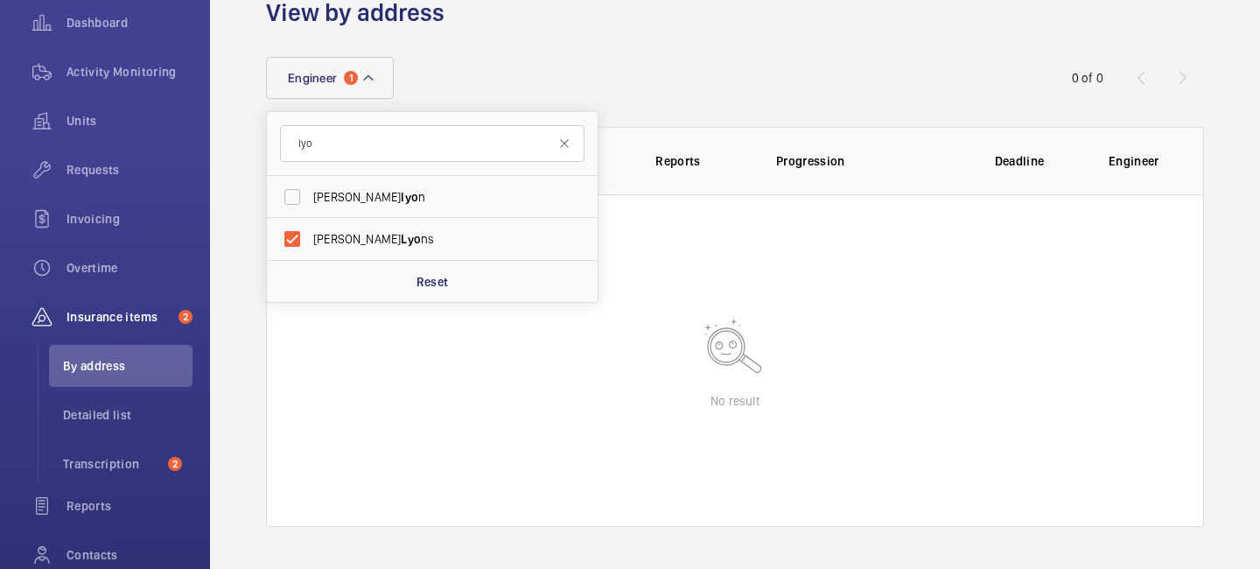
click at [795, 10] on div "Insurance items View by address" at bounding box center [735, 1] width 938 height 55
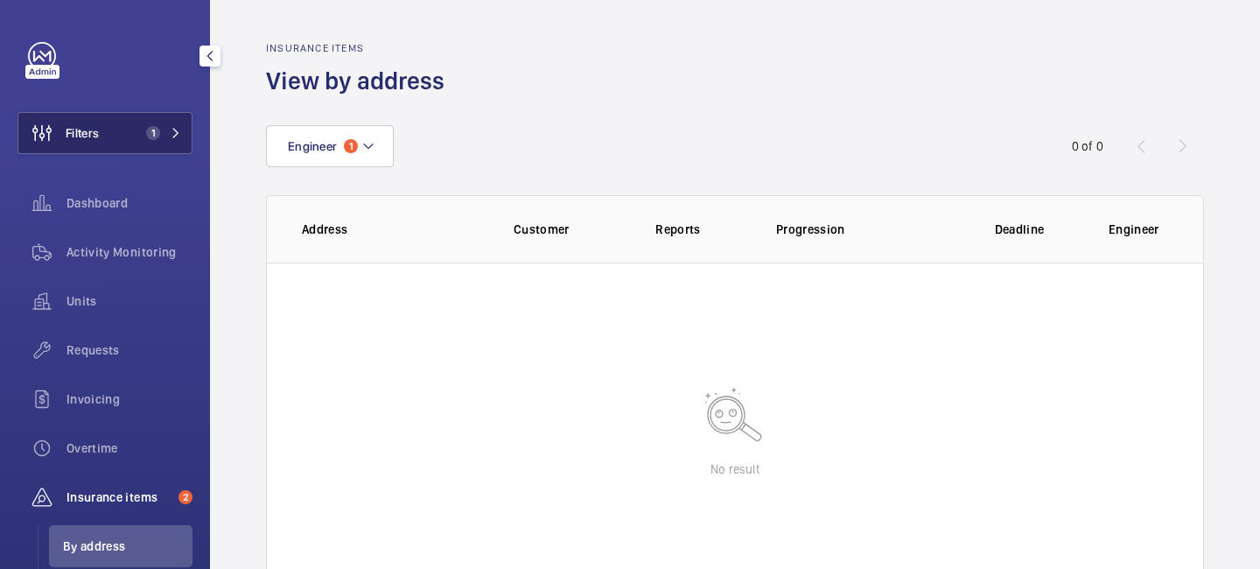
click at [179, 128] on mat-icon at bounding box center [176, 133] width 11 height 11
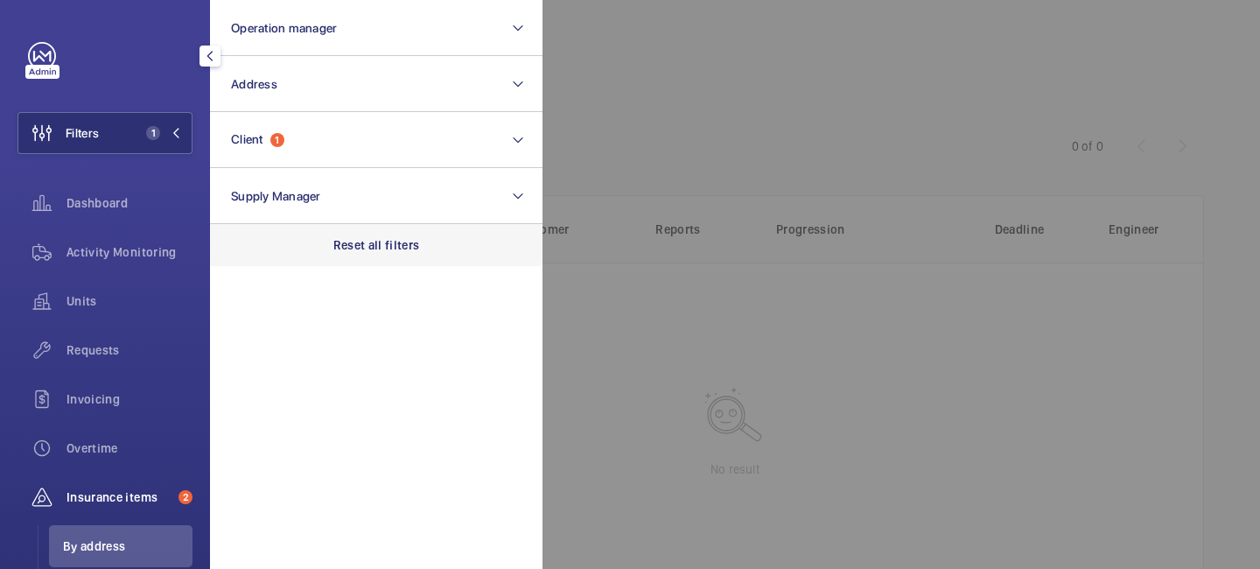
click at [366, 243] on p "Reset all filters" at bounding box center [376, 245] width 87 height 18
click at [596, 126] on div at bounding box center [1173, 284] width 1260 height 569
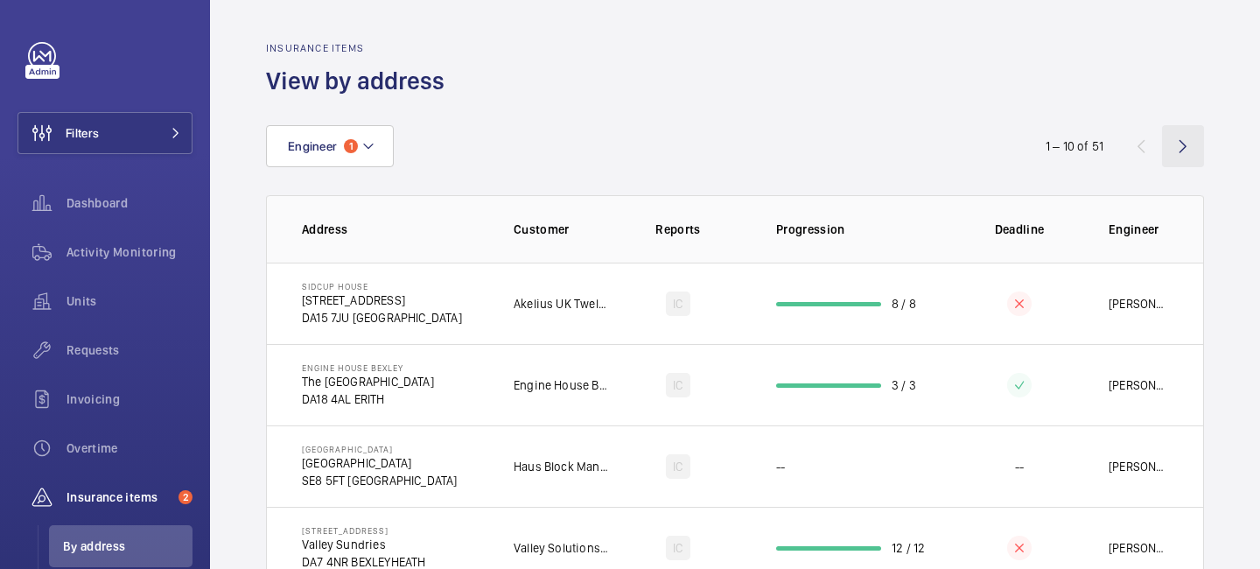
click at [1183, 139] on wm-front-icon-button at bounding box center [1183, 146] width 42 height 42
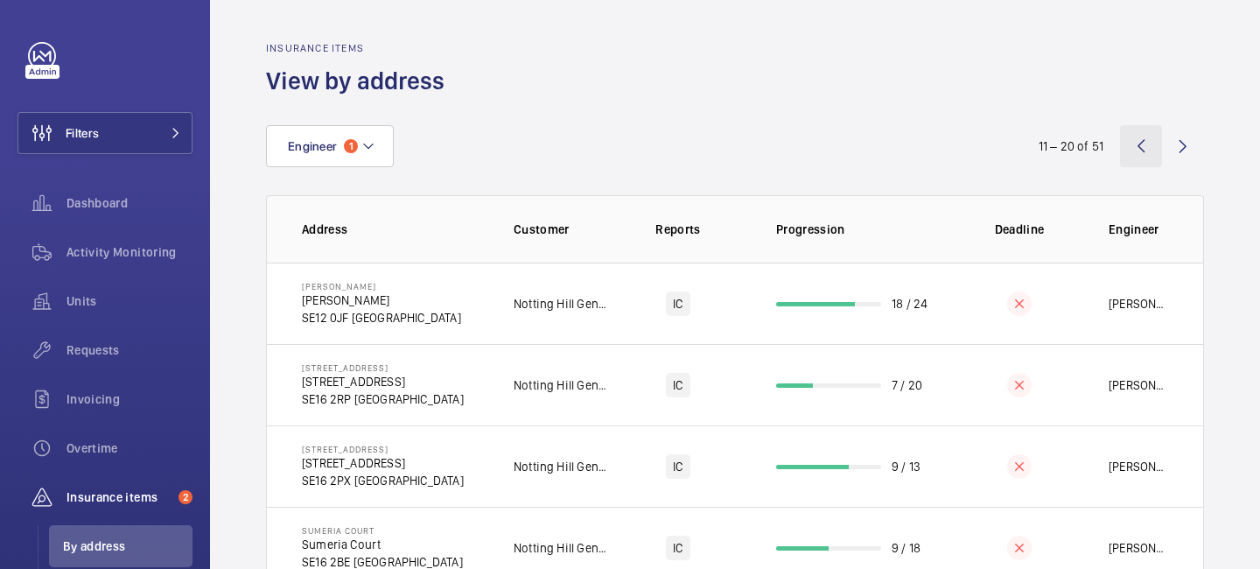
click at [1141, 147] on wm-front-icon-button at bounding box center [1141, 146] width 42 height 42
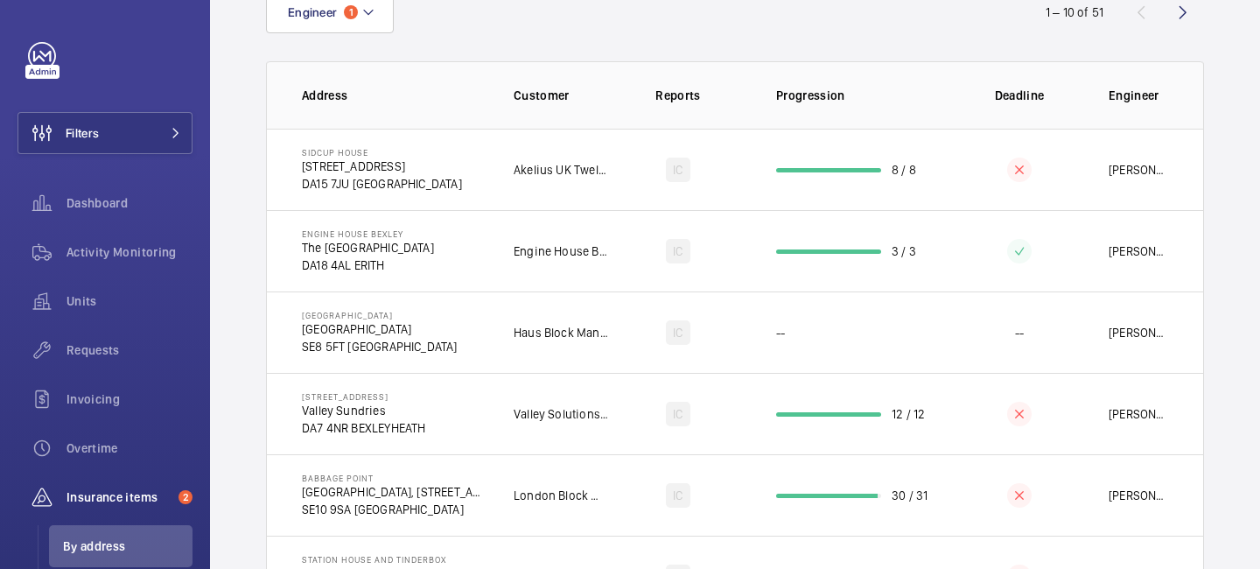
scroll to position [152, 0]
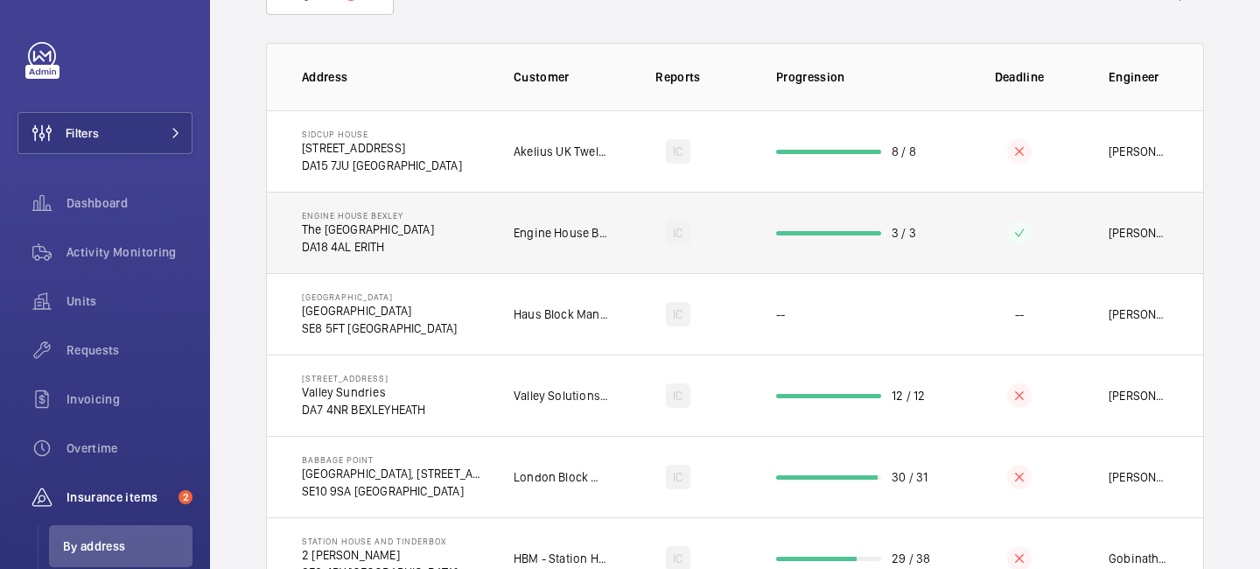
click at [367, 249] on p "DA18 4AL ERITH" at bounding box center [368, 247] width 132 height 18
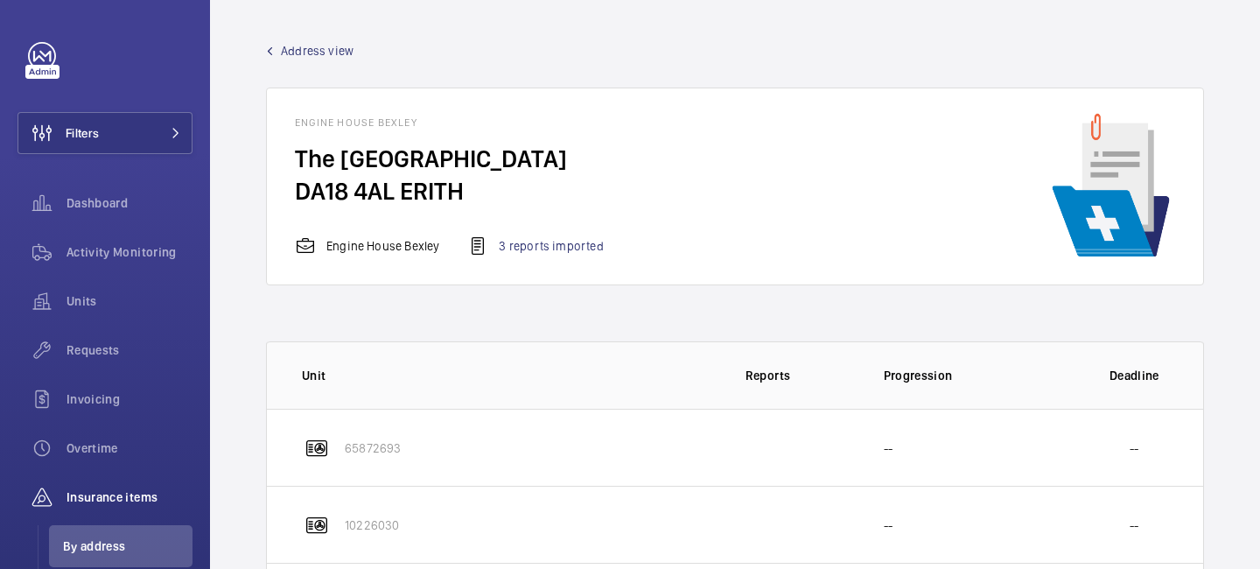
click at [303, 49] on span "Address view" at bounding box center [317, 51] width 73 height 18
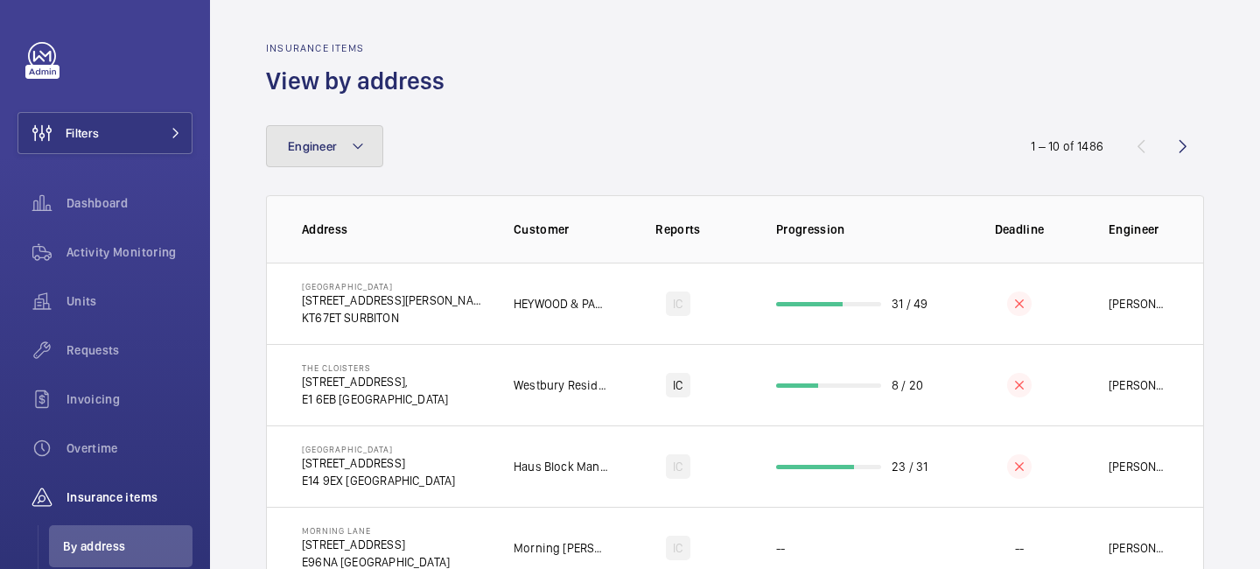
click at [363, 157] on button "Engineer" at bounding box center [324, 146] width 117 height 42
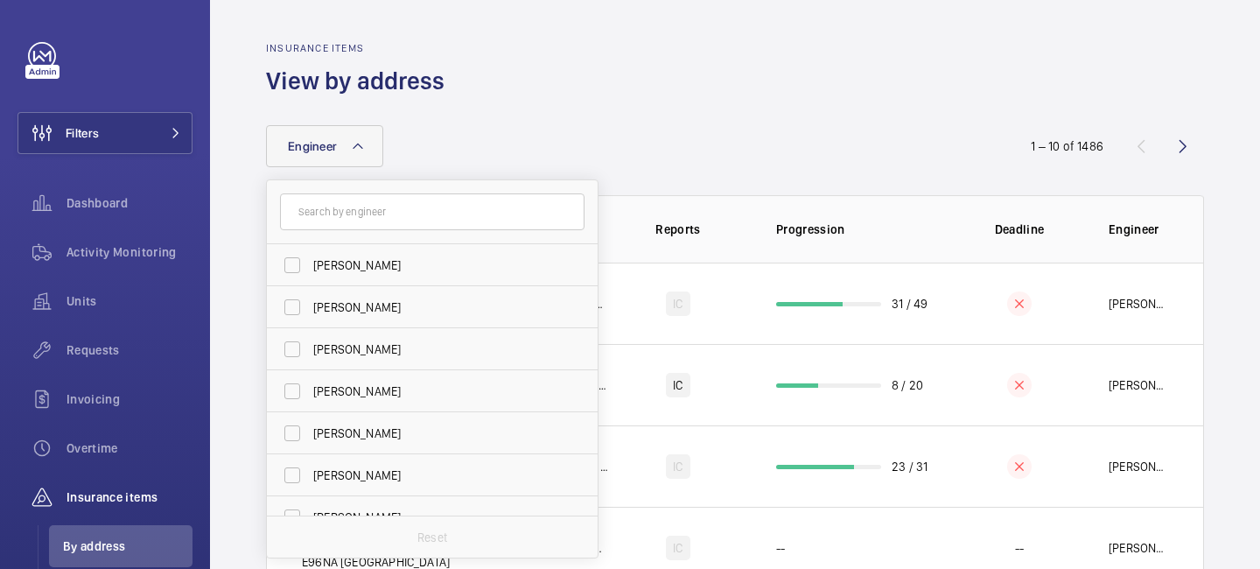
click at [352, 214] on input "text" at bounding box center [432, 211] width 305 height 37
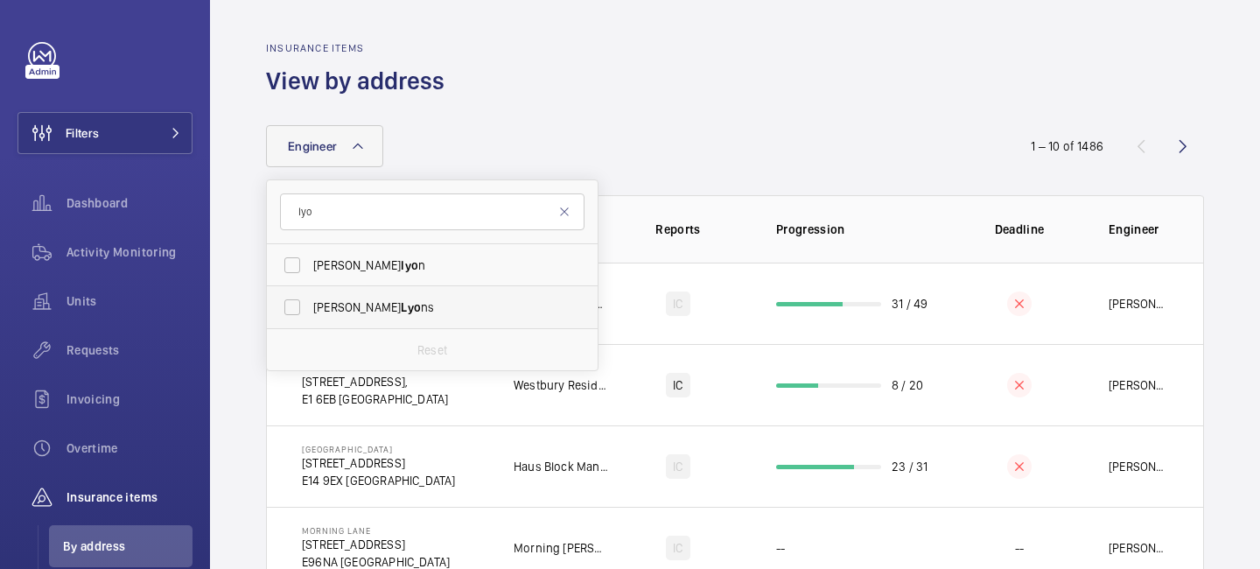
type input "lyo"
click at [401, 307] on span "Lyo" at bounding box center [411, 307] width 20 height 14
click at [310, 307] on input "[PERSON_NAME] ns" at bounding box center [292, 307] width 35 height 35
checkbox input "true"
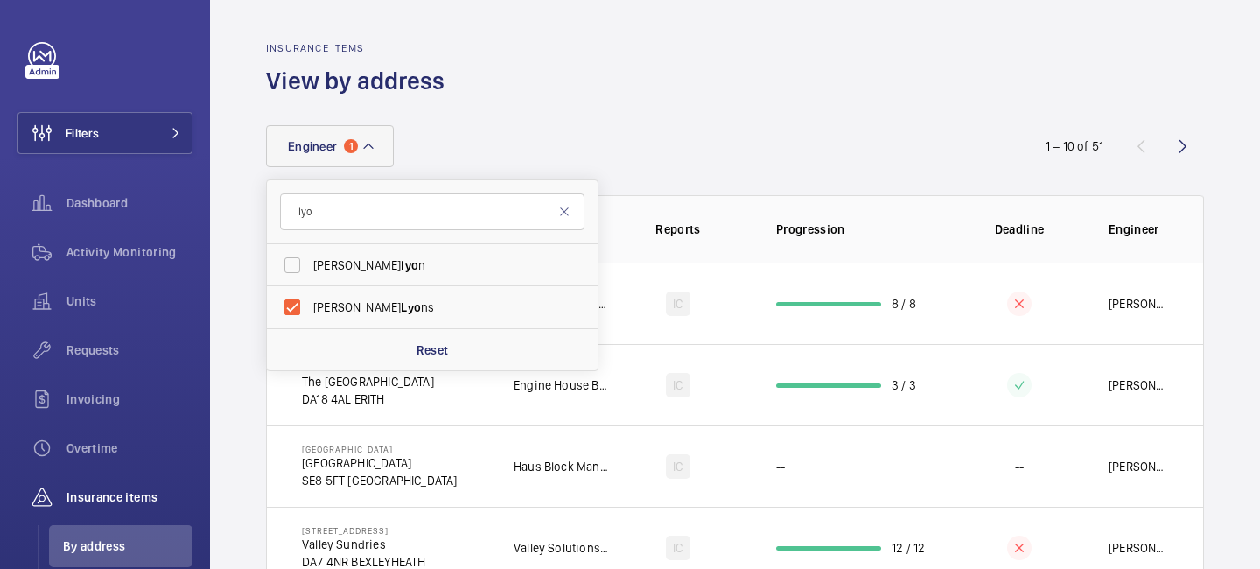
click at [764, 132] on div "Engineer 1 [PERSON_NAME] lyo n [PERSON_NAME] ns Reset" at bounding box center [630, 146] width 728 height 42
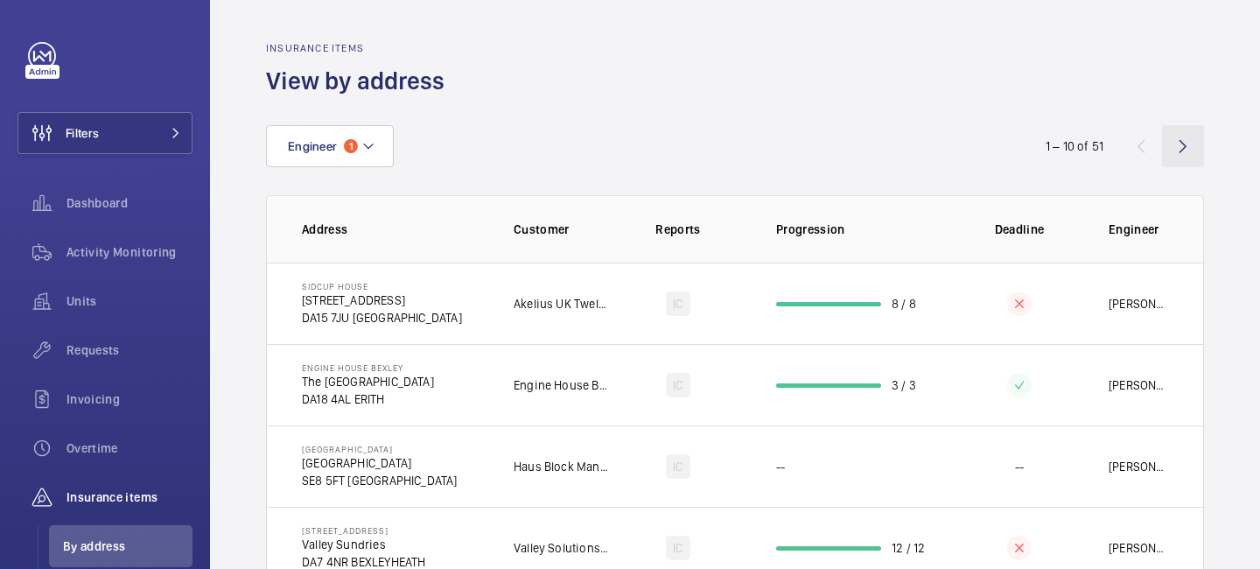
click at [1177, 158] on wm-front-icon-button at bounding box center [1183, 146] width 42 height 42
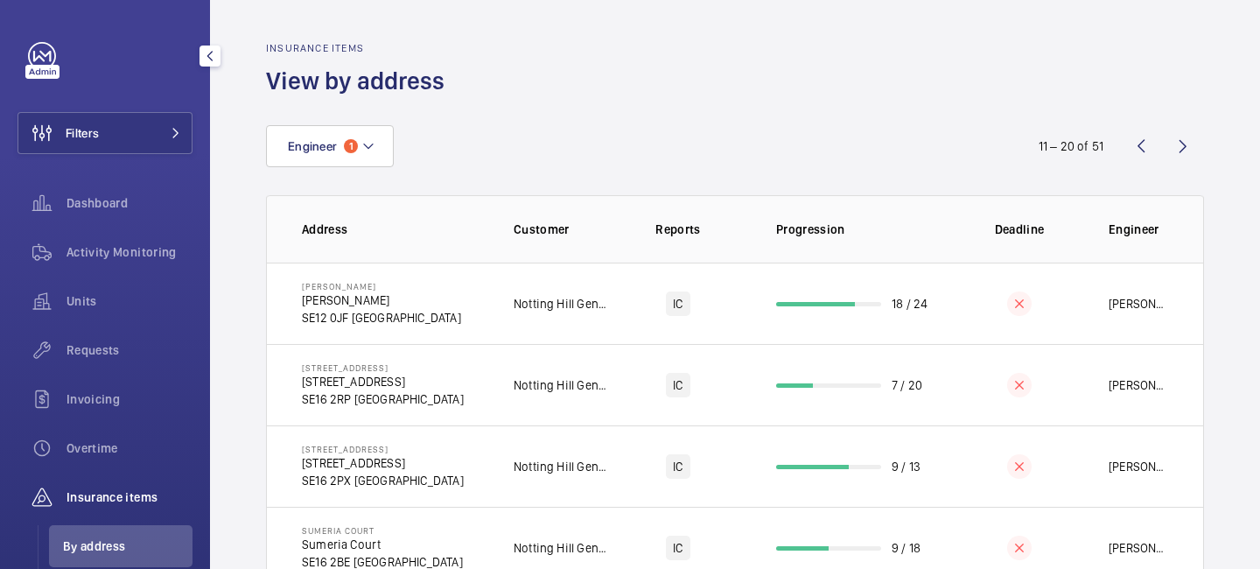
click at [206, 55] on mat-icon "button" at bounding box center [210, 56] width 21 height 14
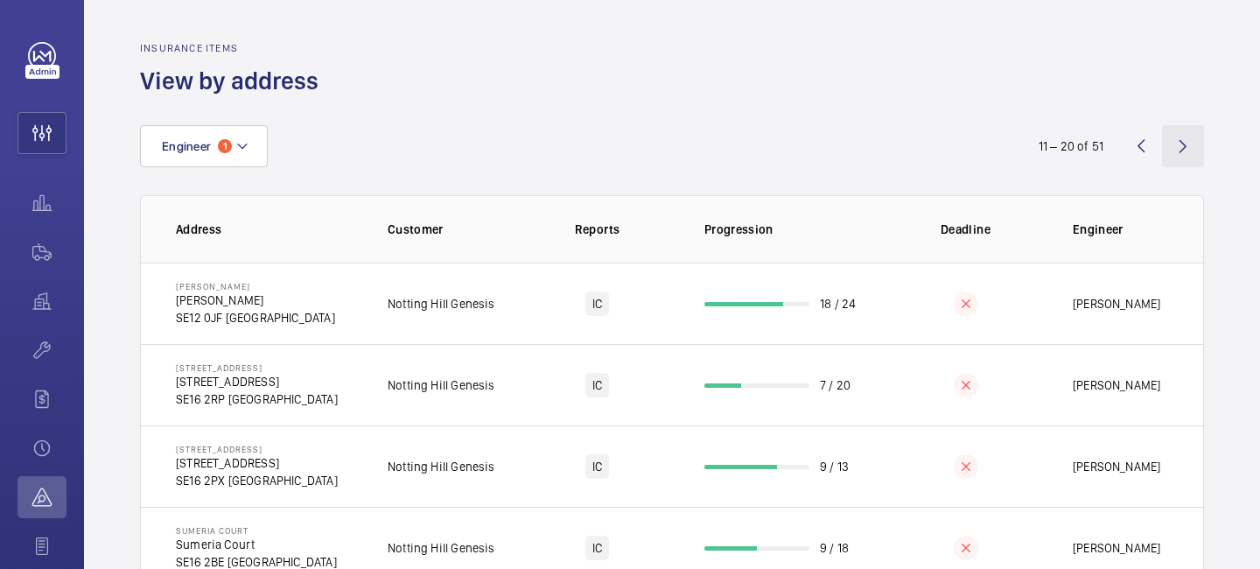
click at [1175, 146] on wm-front-icon-button at bounding box center [1183, 146] width 42 height 42
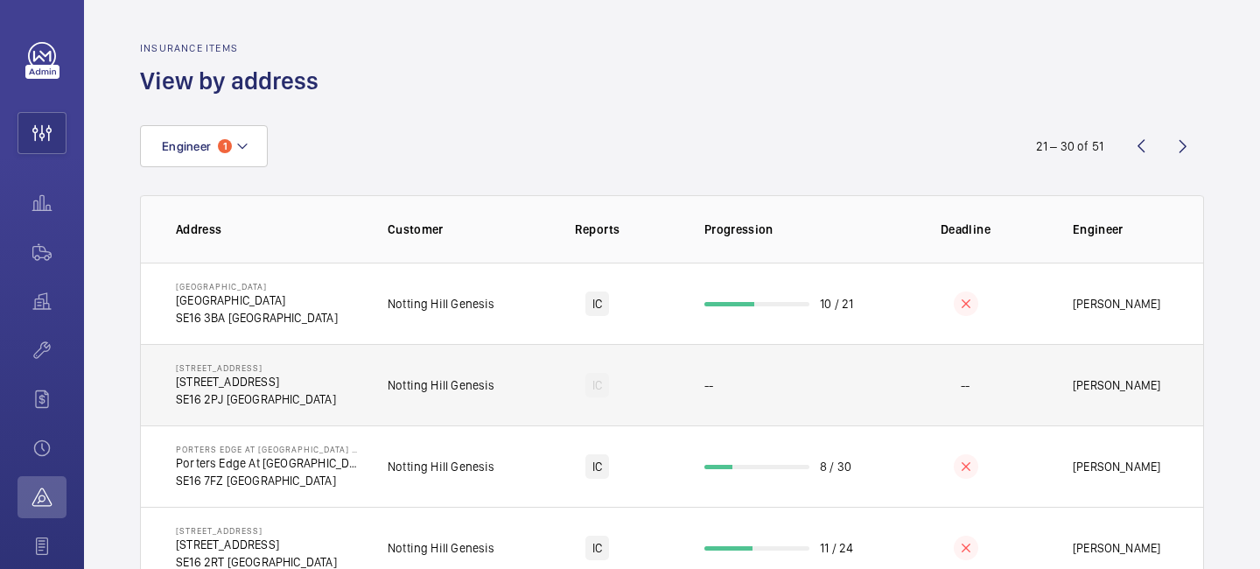
scroll to position [551, 0]
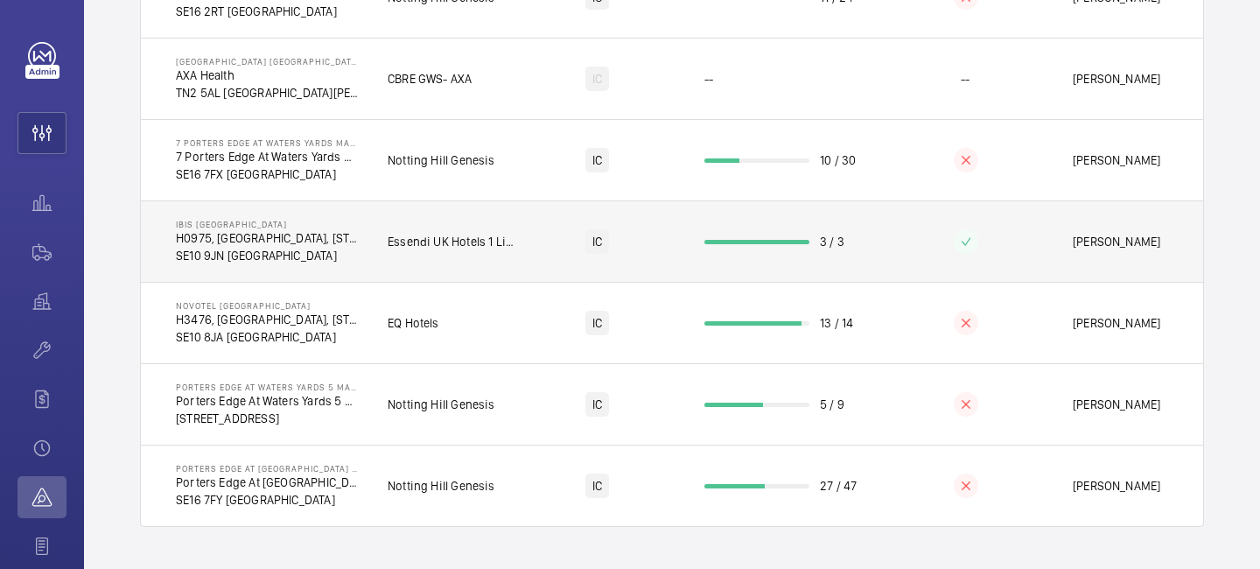
click at [966, 248] on mat-icon at bounding box center [966, 241] width 14 height 21
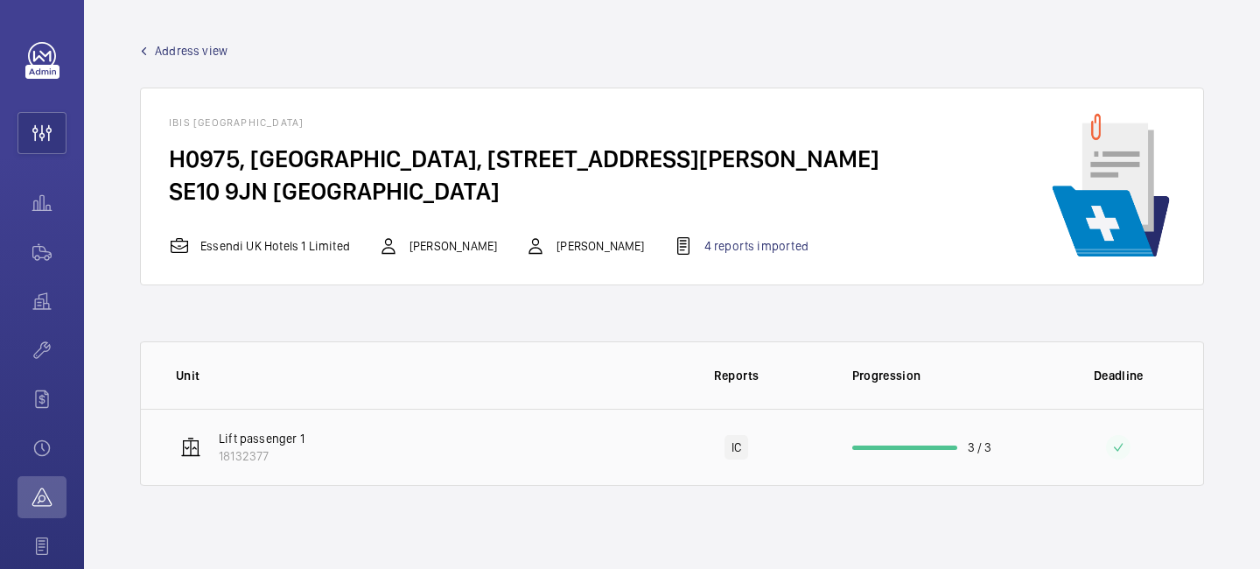
click at [1114, 438] on mat-icon at bounding box center [1119, 447] width 14 height 21
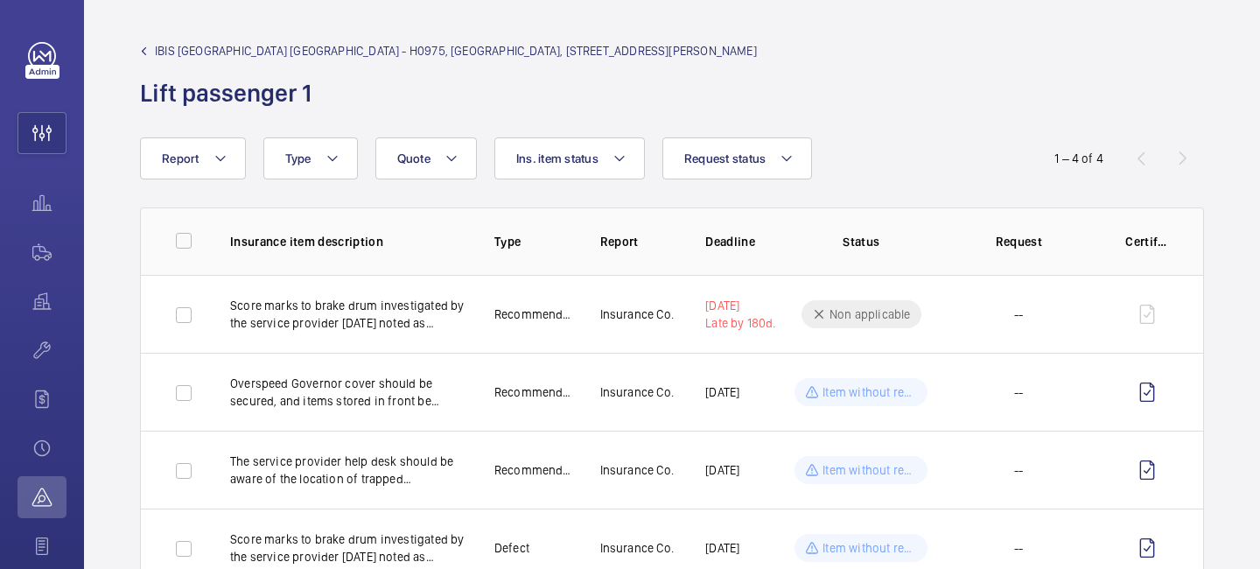
scroll to position [60, 0]
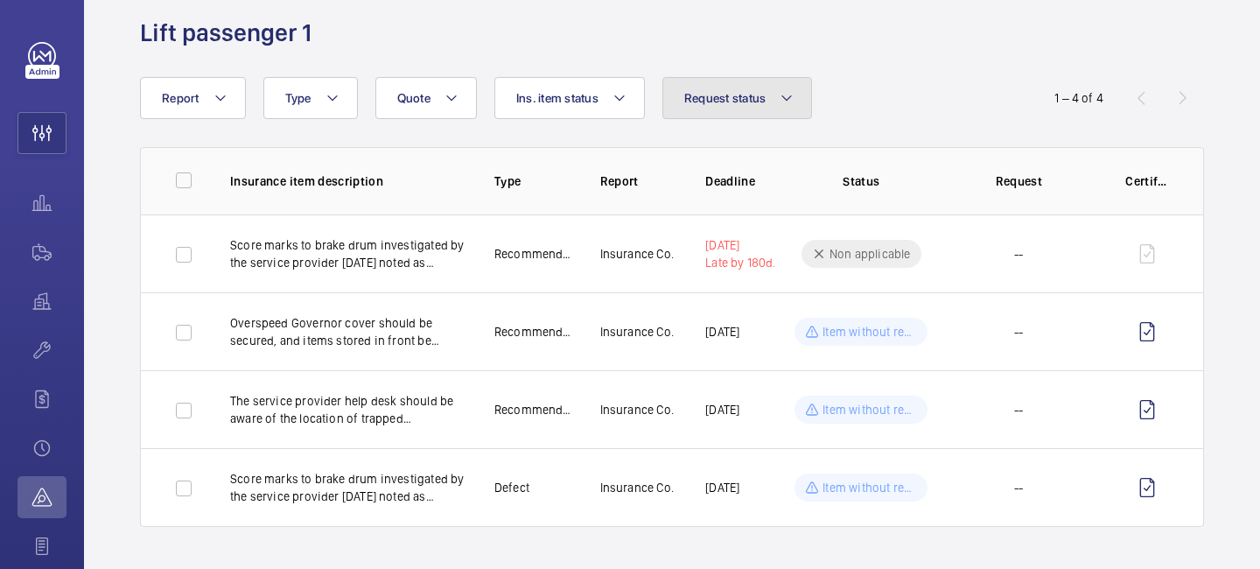
click at [770, 107] on button "Request status" at bounding box center [738, 98] width 151 height 42
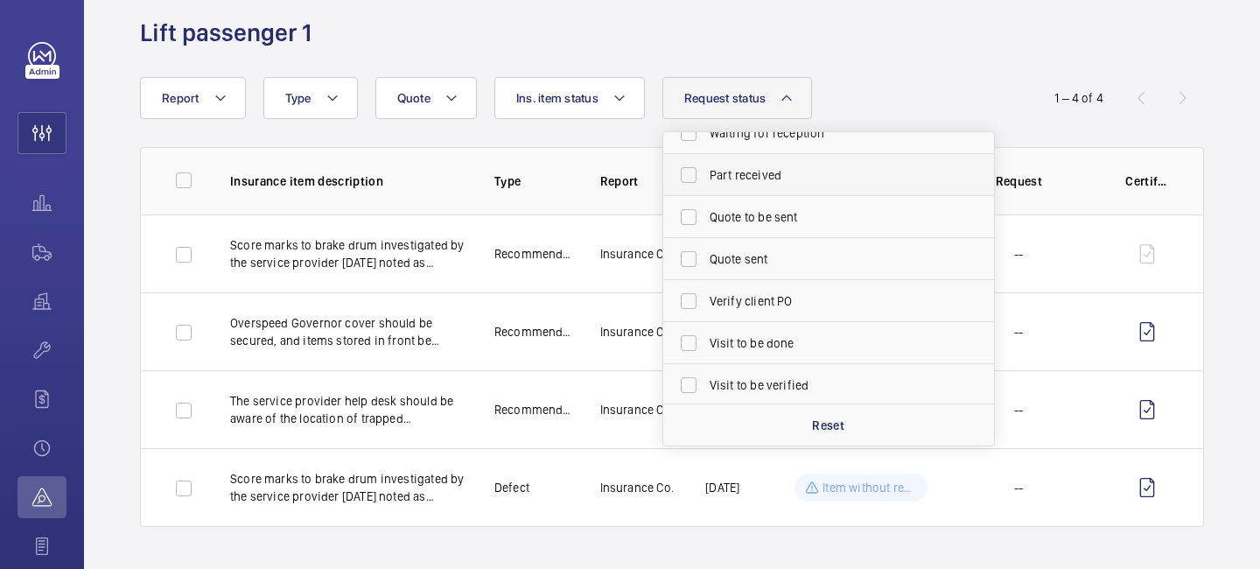
scroll to position [359, 0]
click at [919, 40] on div "IBIS [GEOGRAPHIC_DATA] - H0975, [GEOGRAPHIC_DATA], [STREET_ADDRESS][PERSON_NAME]" at bounding box center [672, 15] width 1064 height 67
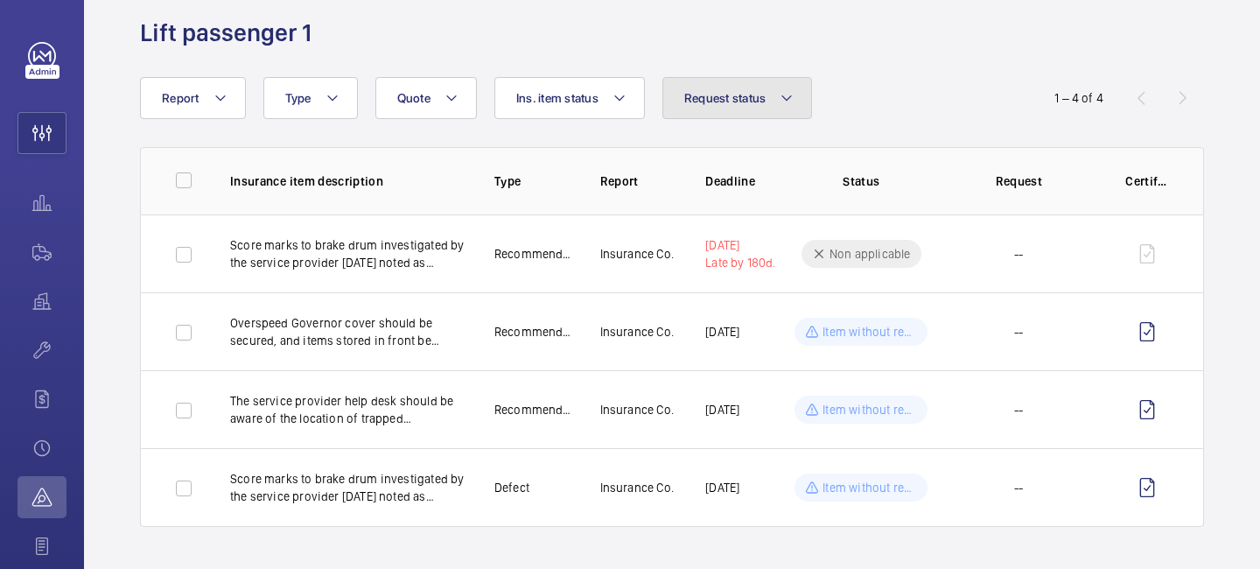
click at [787, 89] on mat-icon at bounding box center [787, 98] width 14 height 21
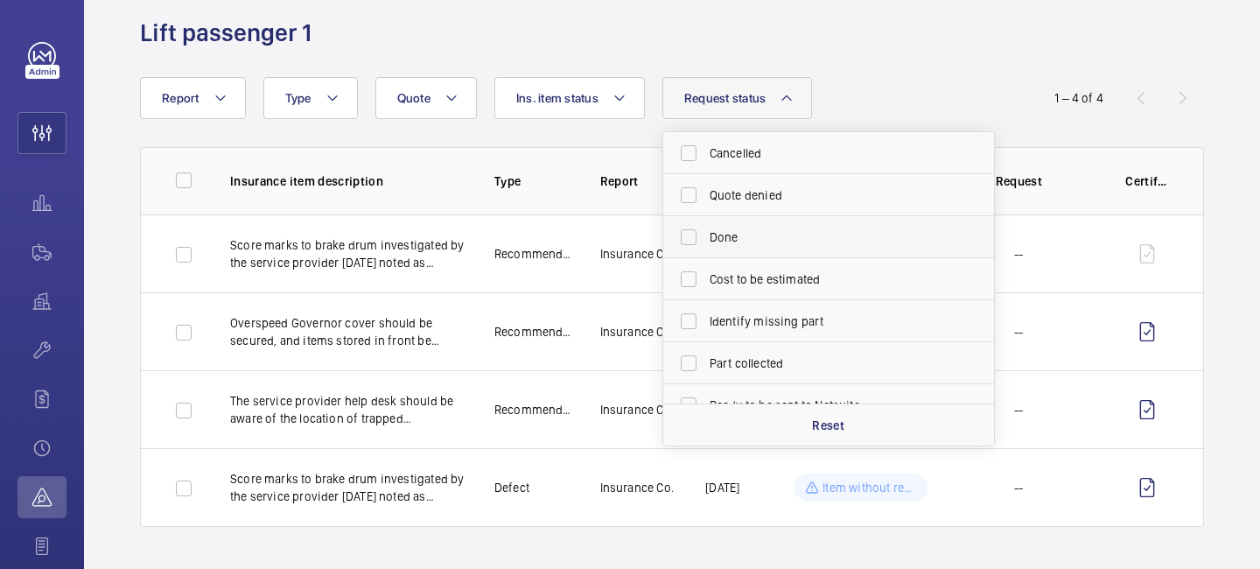
click at [753, 239] on span "Done" at bounding box center [830, 237] width 241 height 18
click at [706, 239] on input "Done" at bounding box center [688, 237] width 35 height 35
checkbox input "true"
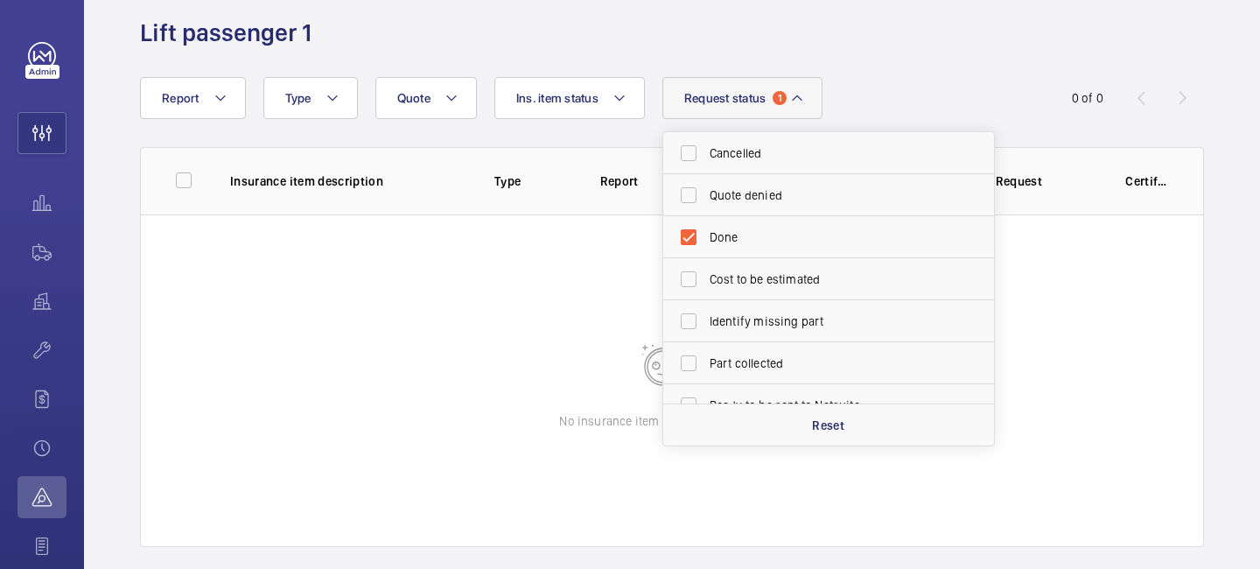
click at [889, 127] on wm-front-table "Report Request status 1 Cancelled Quote denied Done Cost to be estimated Identi…" at bounding box center [672, 312] width 1176 height 470
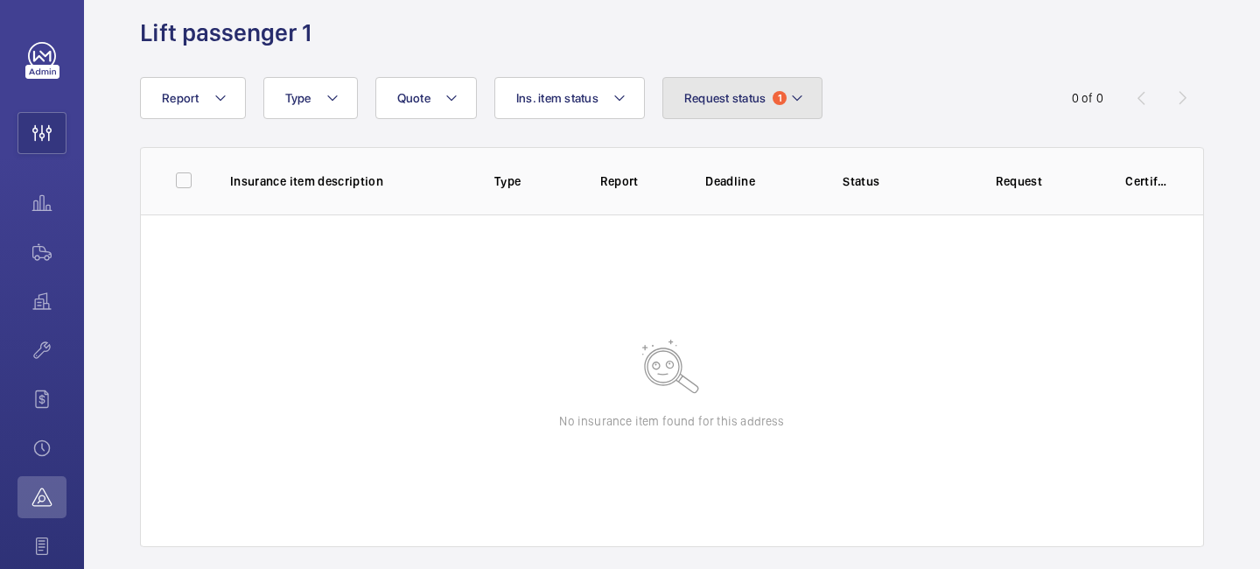
click at [803, 96] on mat-icon at bounding box center [797, 98] width 14 height 21
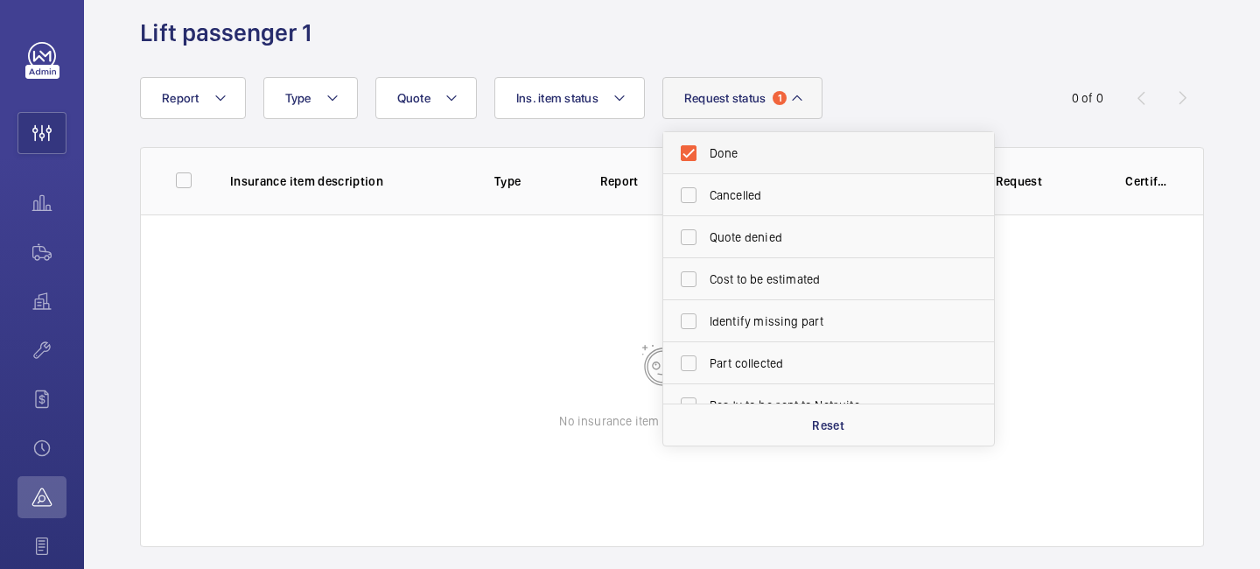
click at [693, 157] on label "Done" at bounding box center [815, 153] width 305 height 42
click at [693, 157] on input "Done" at bounding box center [688, 153] width 35 height 35
checkbox input "false"
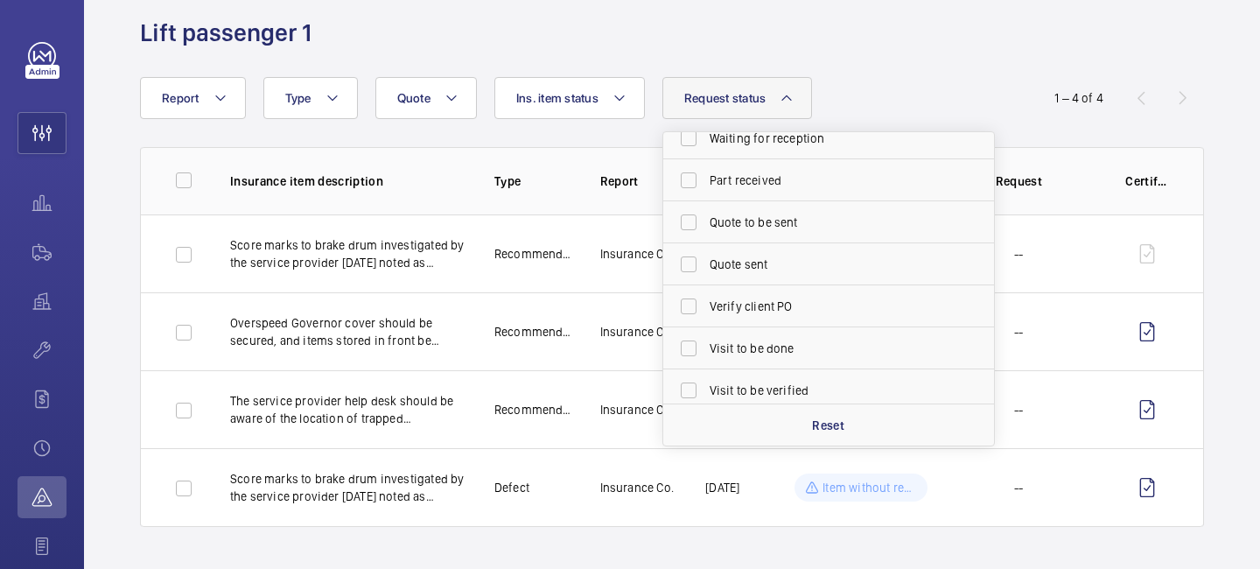
scroll to position [359, 0]
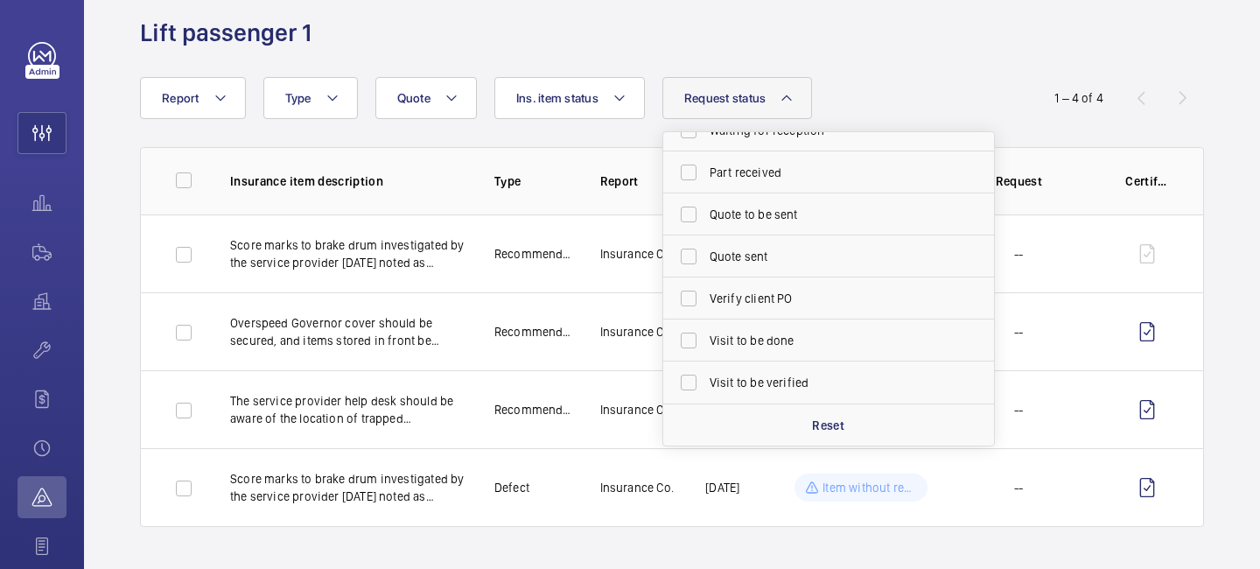
click at [958, 81] on div "Report Request status Done Cancelled Quote denied Cost to be estimated Identify…" at bounding box center [567, 98] width 854 height 42
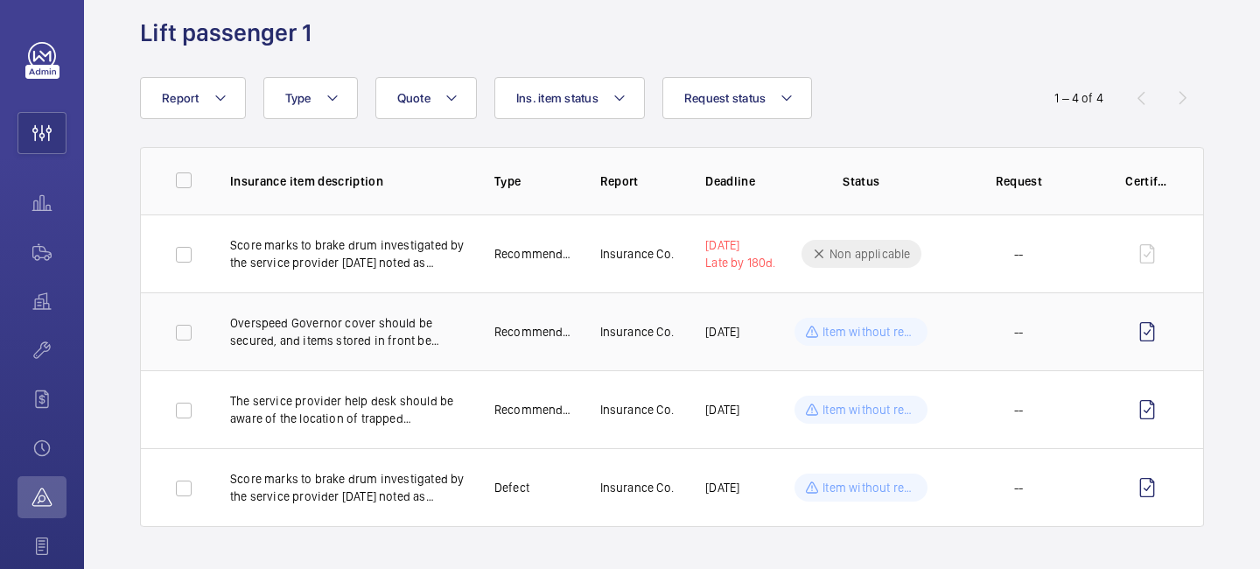
click at [1062, 340] on td "--" at bounding box center [1019, 331] width 158 height 78
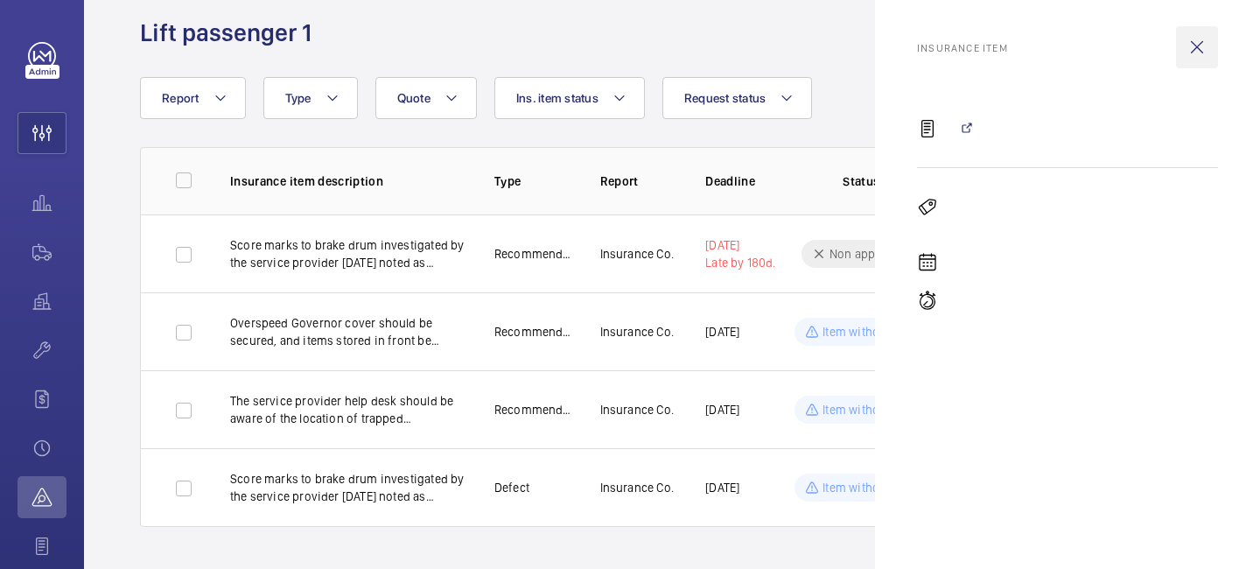
click at [1194, 49] on wm-front-icon-button at bounding box center [1197, 47] width 42 height 42
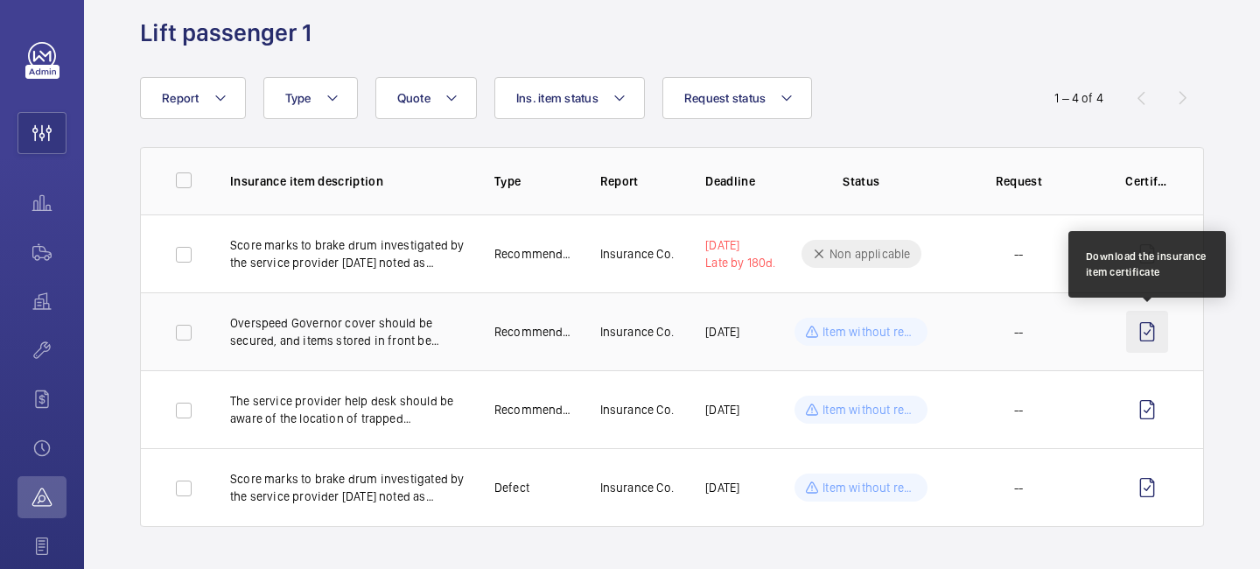
click at [1147, 326] on wm-front-icon-button at bounding box center [1147, 332] width 42 height 42
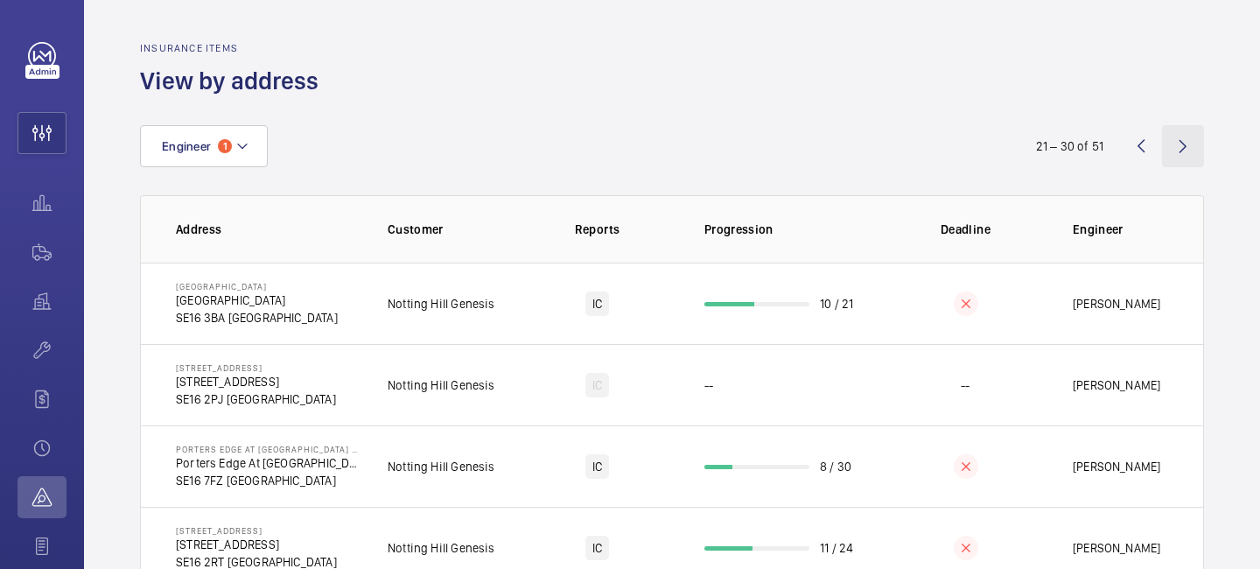
click at [1174, 144] on wm-front-icon-button at bounding box center [1183, 146] width 42 height 42
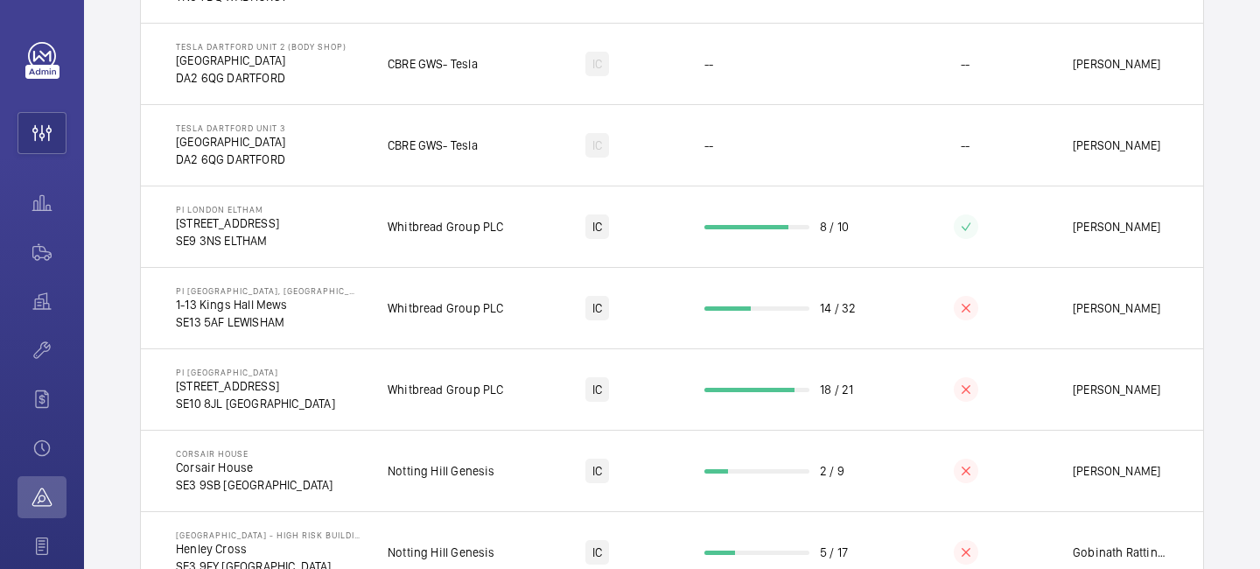
scroll to position [551, 0]
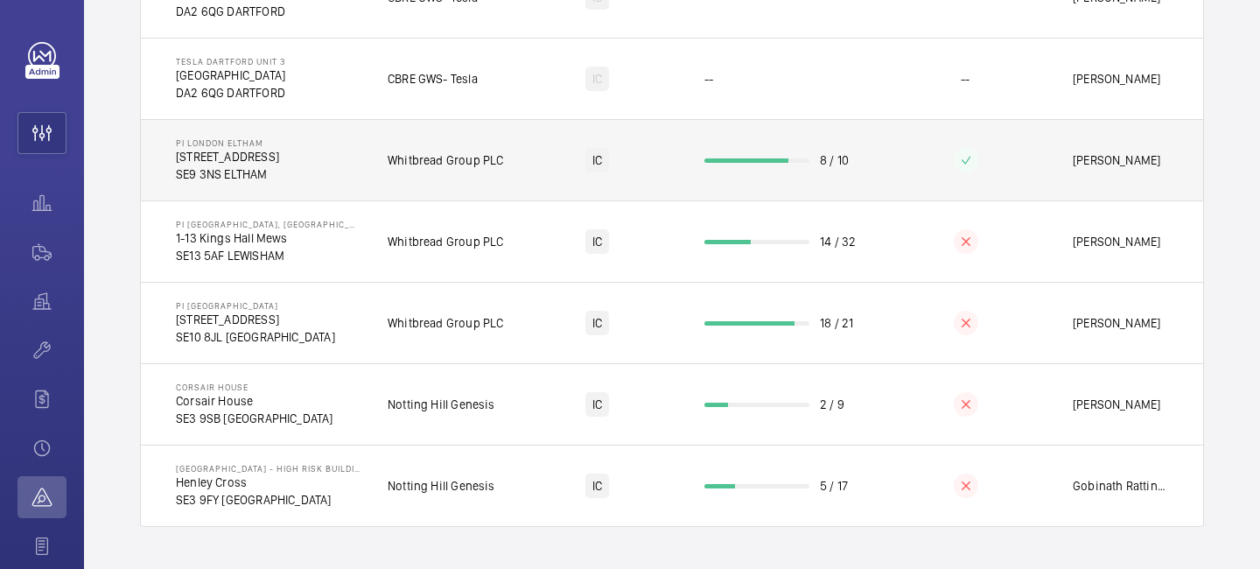
click at [264, 155] on p "[STREET_ADDRESS]" at bounding box center [227, 157] width 103 height 18
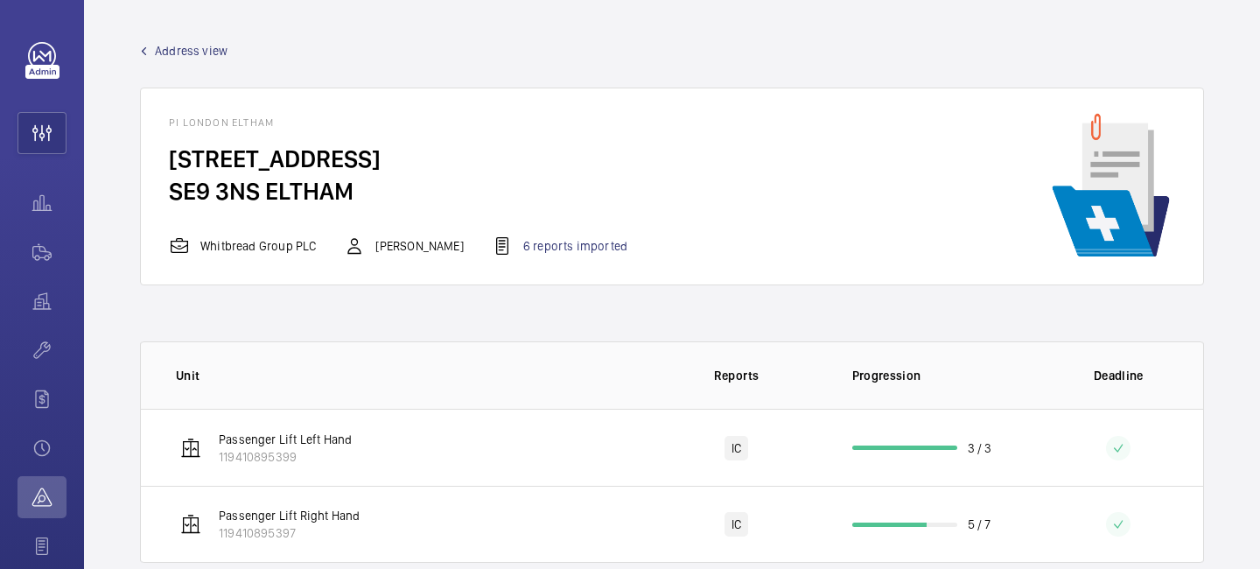
scroll to position [36, 0]
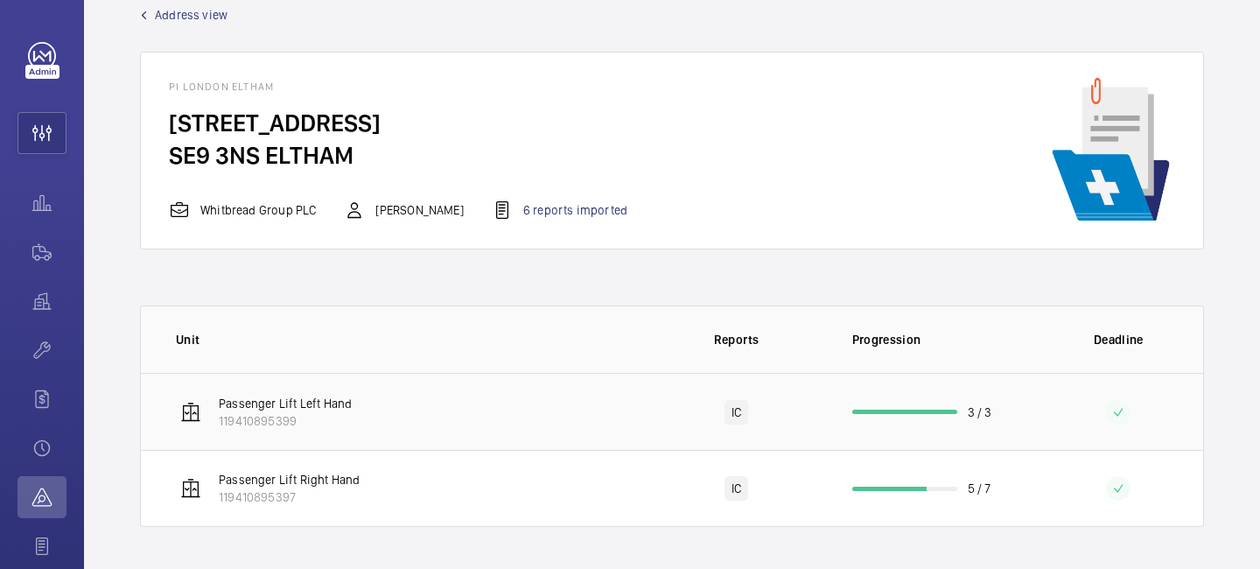
click at [1043, 421] on td at bounding box center [1120, 411] width 170 height 77
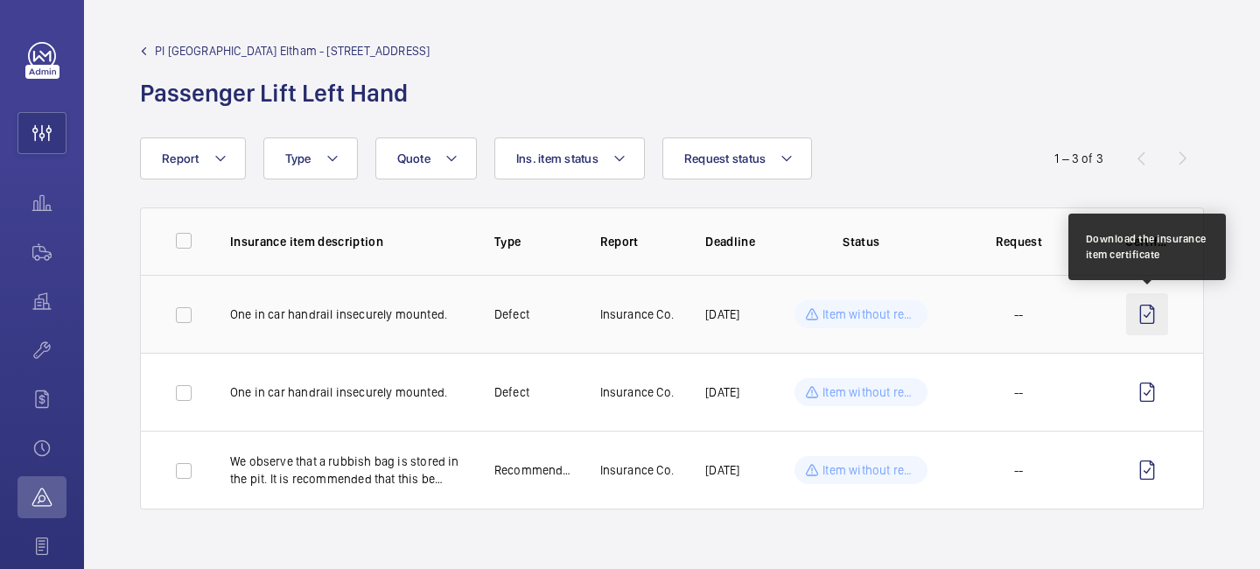
click at [1143, 316] on wm-front-icon-button at bounding box center [1147, 314] width 42 height 42
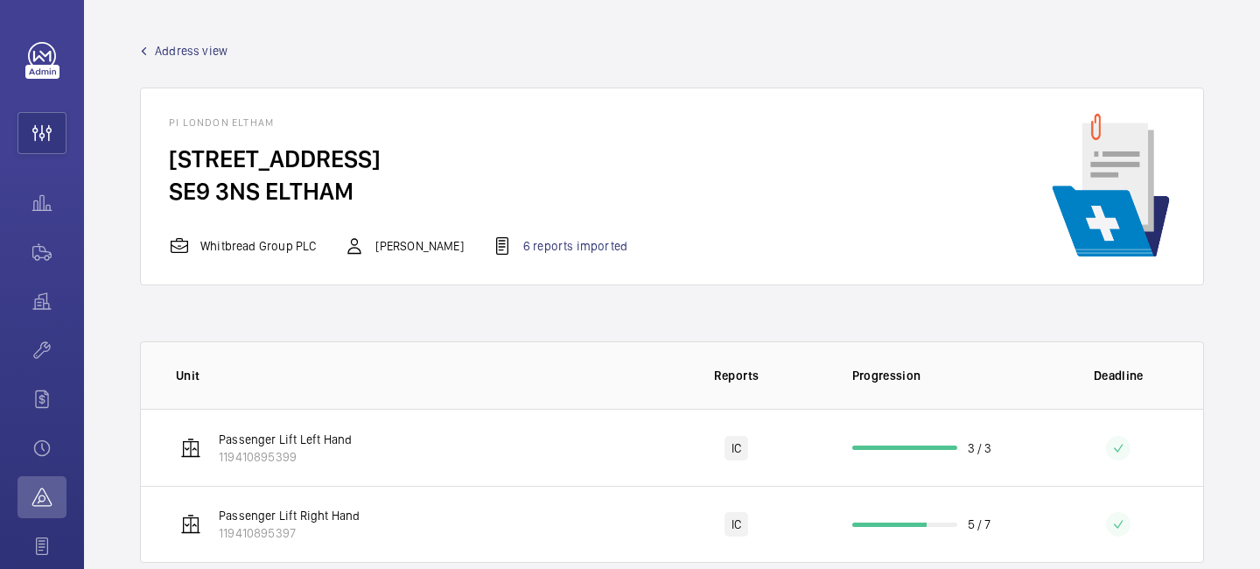
scroll to position [36, 0]
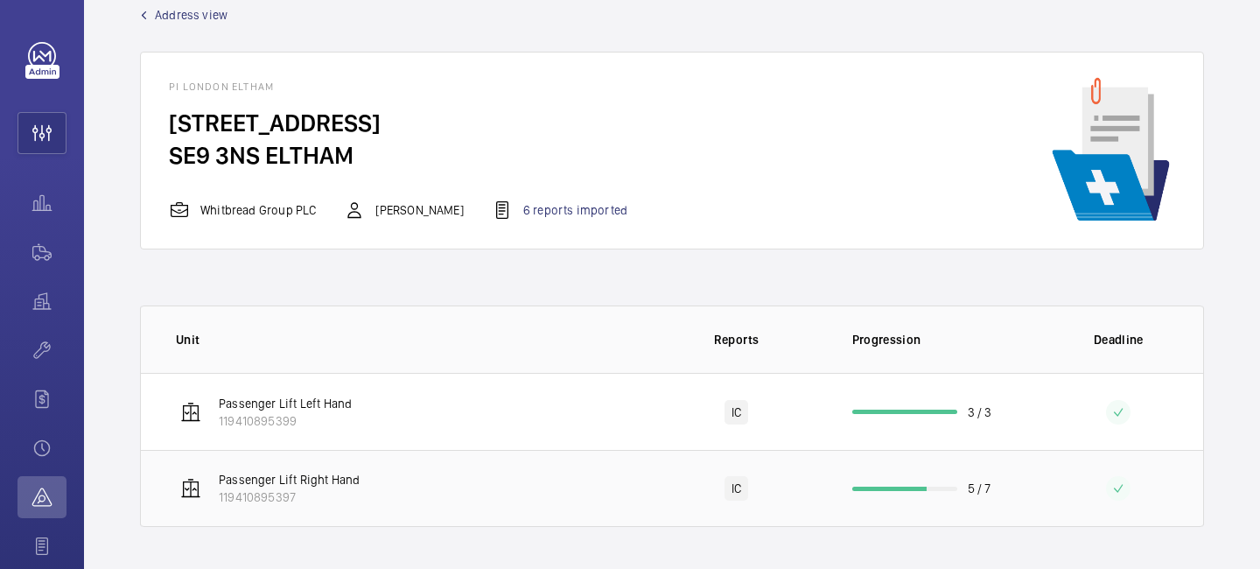
click at [1126, 484] on div at bounding box center [1118, 488] width 25 height 25
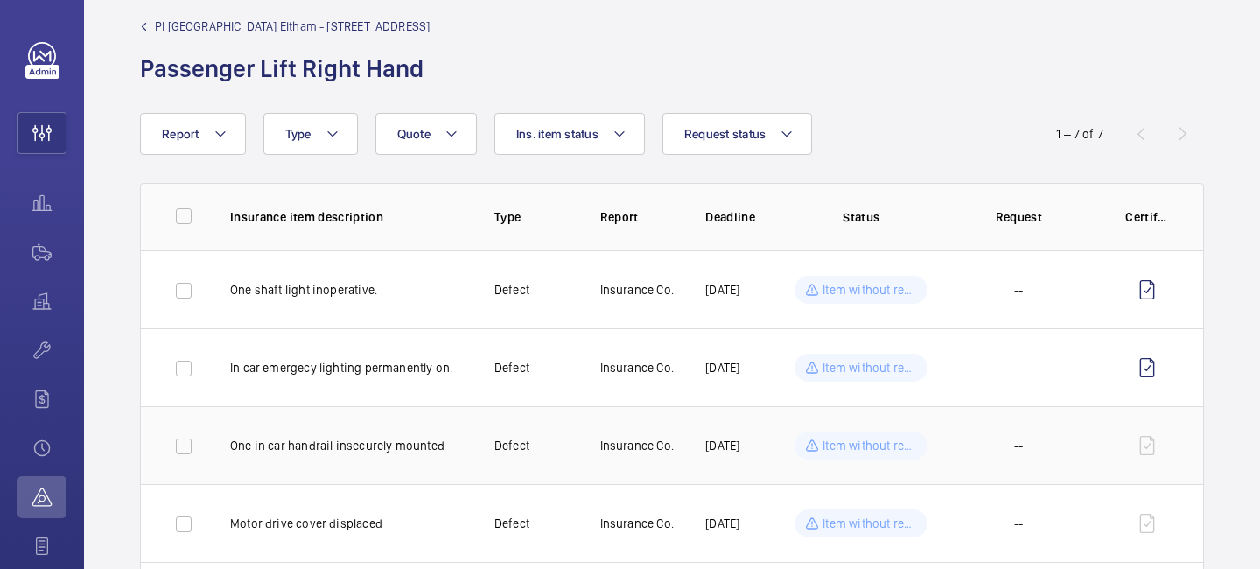
scroll to position [27, 0]
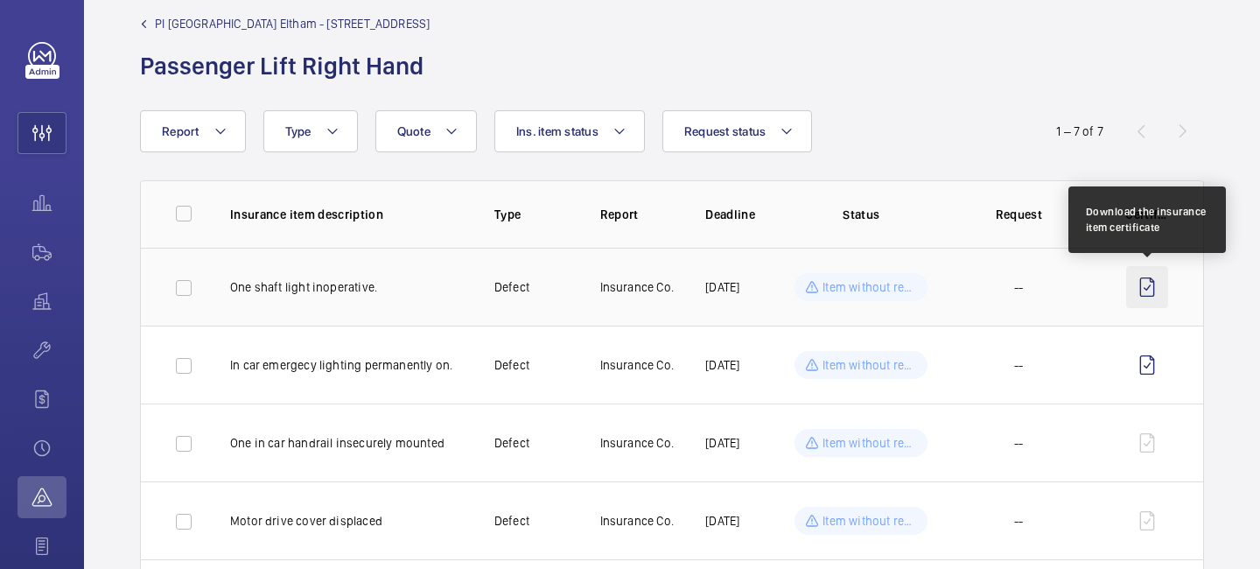
click at [1152, 293] on wm-front-icon-button at bounding box center [1147, 287] width 42 height 42
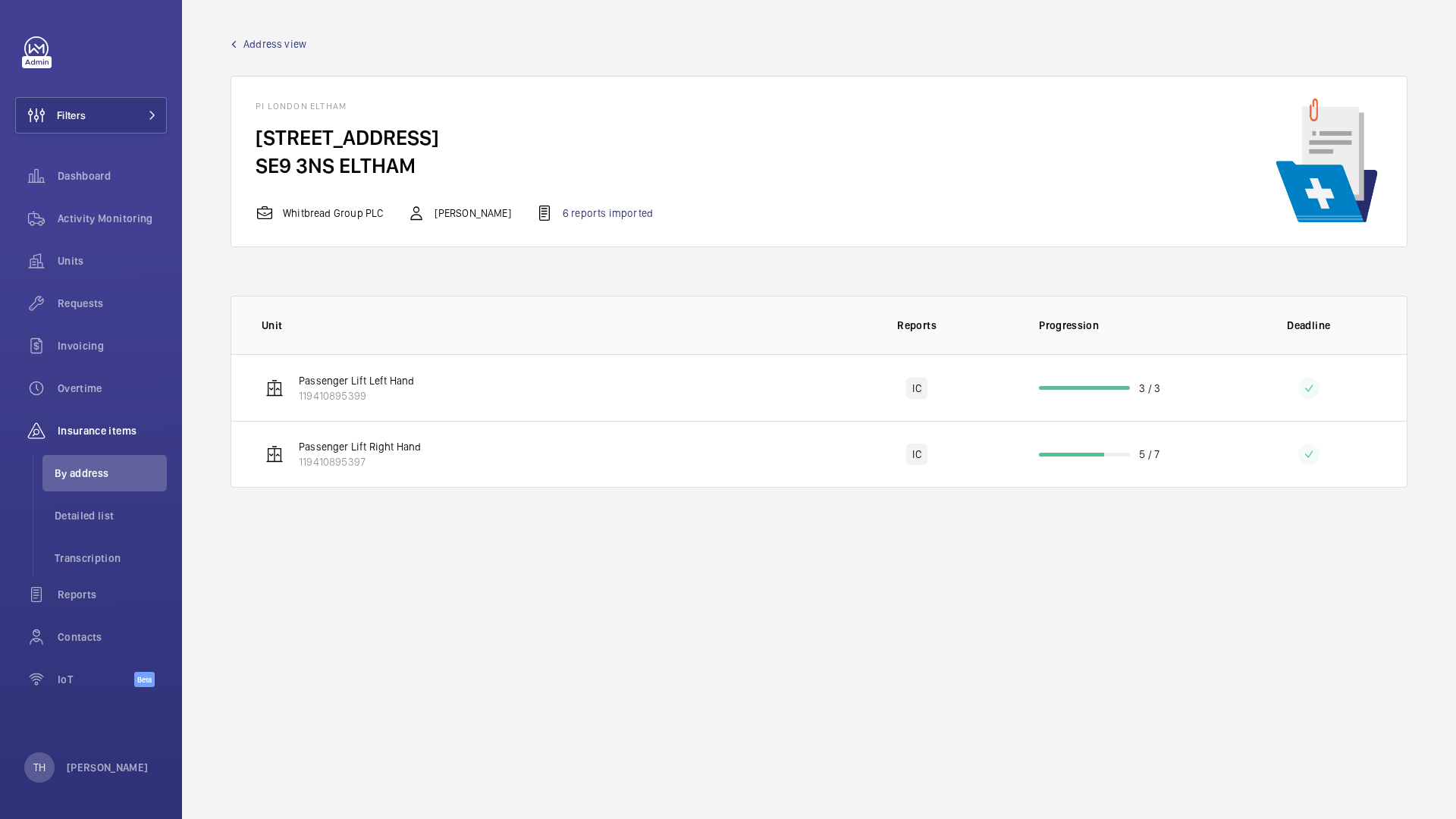
click at [545, 492] on wm-front-admin-audit-building-devices "Address view [GEOGRAPHIC_DATA][STREET_ADDRESS] ELTHAM Whitbread Group PLC [PERS…" at bounding box center [819, 409] width 1274 height 819
click at [1091, 386] on td at bounding box center [1310, 387] width 196 height 67
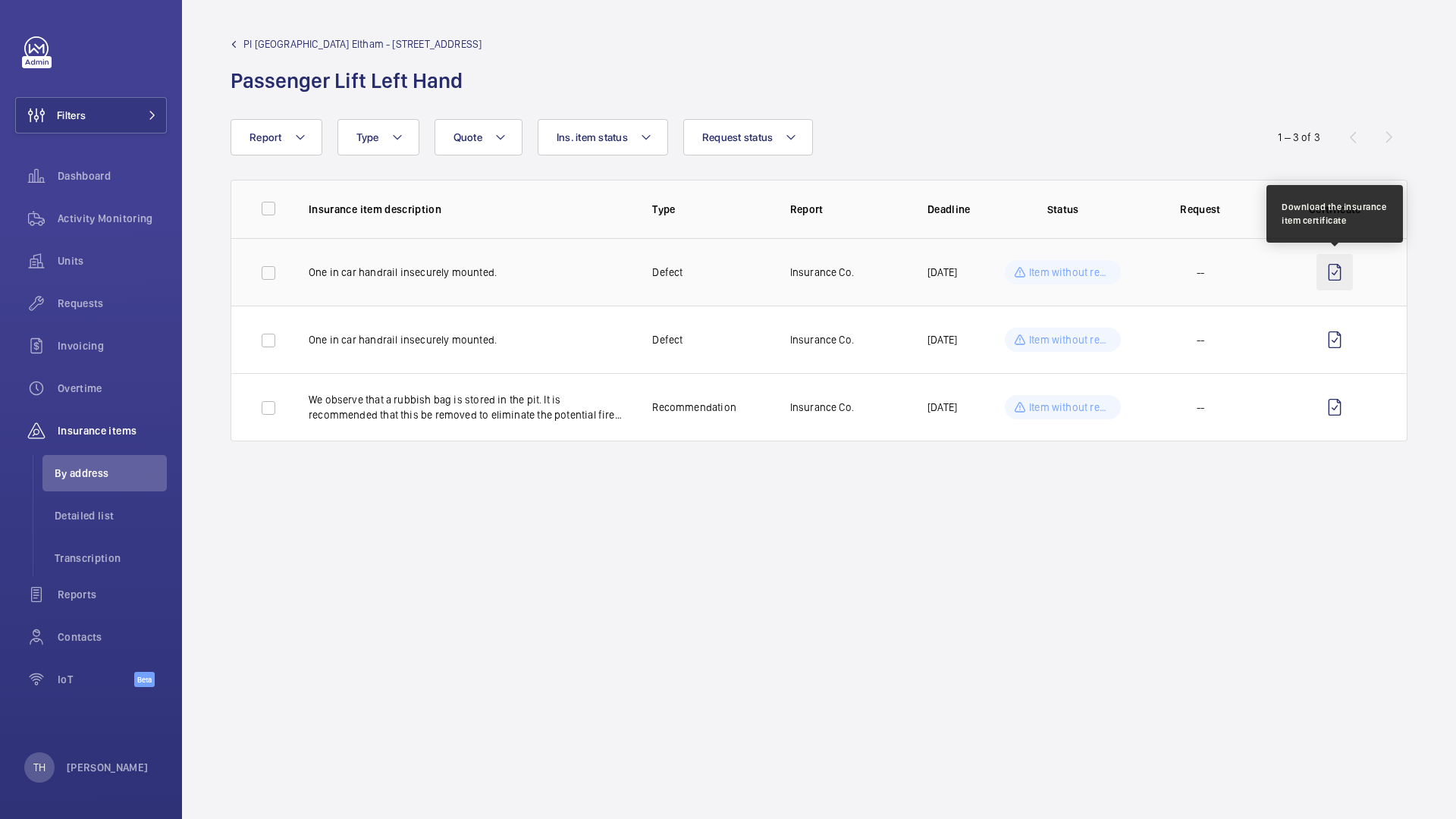
click at [1091, 276] on wm-front-icon-button at bounding box center [1335, 272] width 36 height 36
